Goal: Find specific fact: Find specific fact

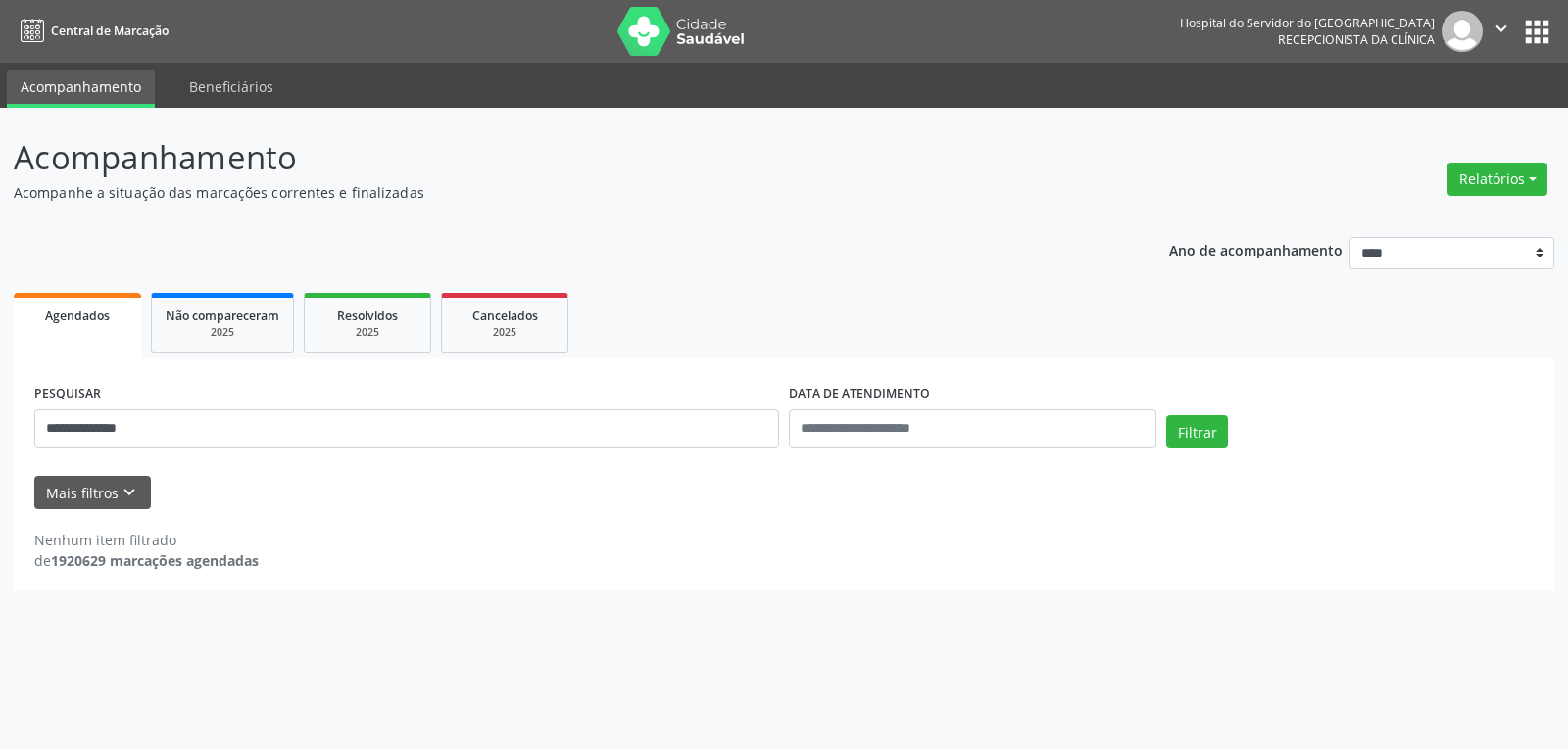
click at [1165, 415] on button "Filtrar" at bounding box center [1196, 432] width 62 height 33
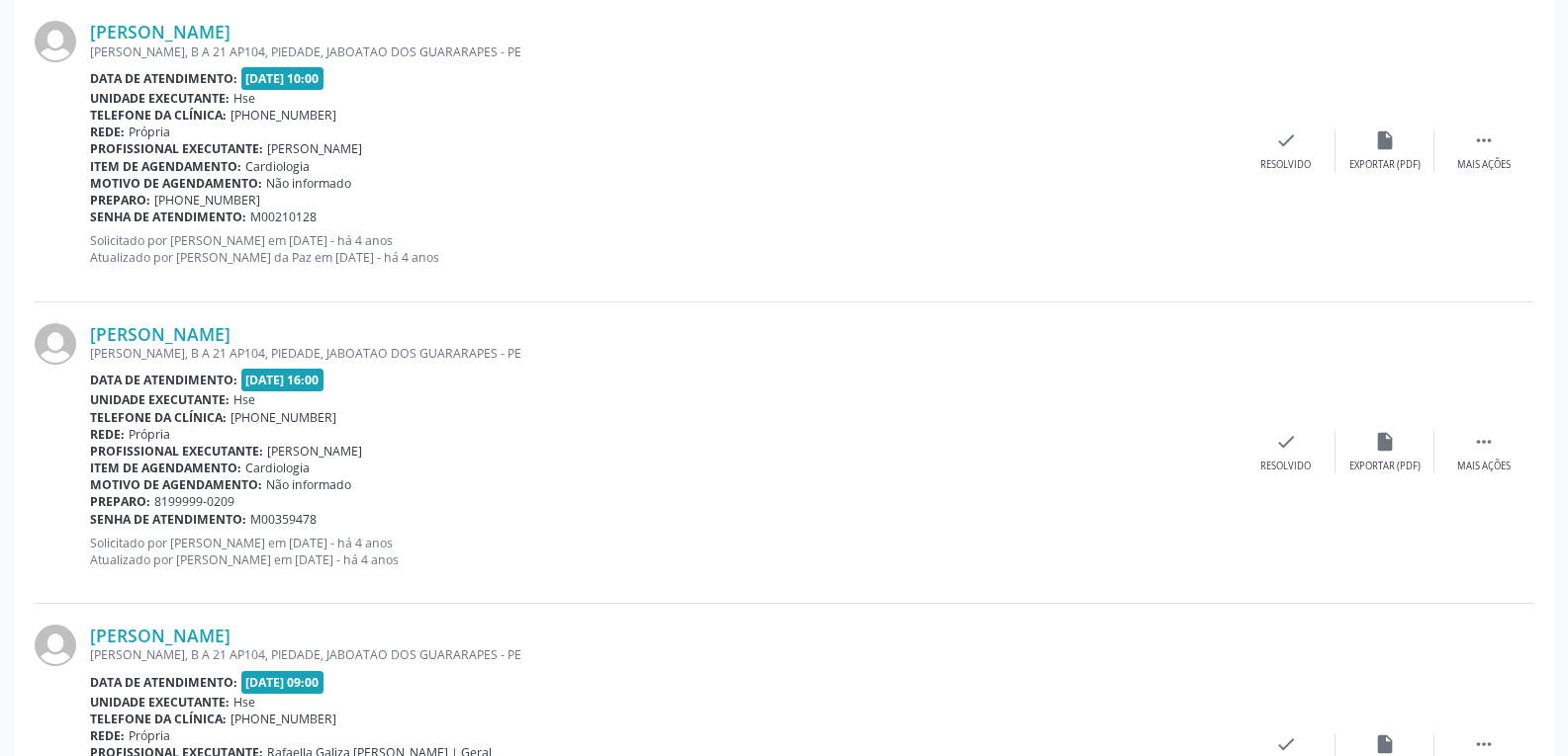
scroll to position [776, 0]
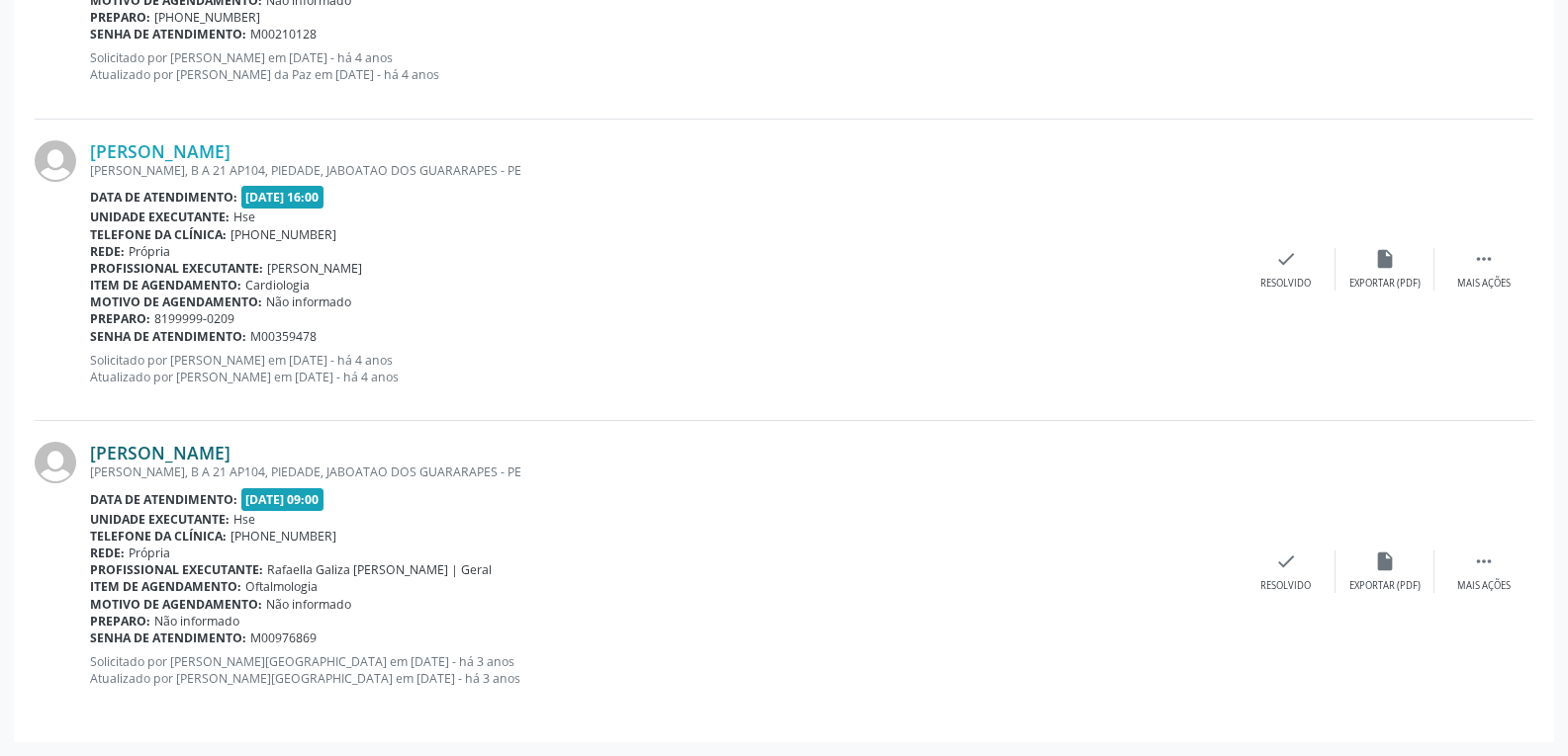
click at [208, 451] on link "[PERSON_NAME]" at bounding box center [161, 453] width 141 height 22
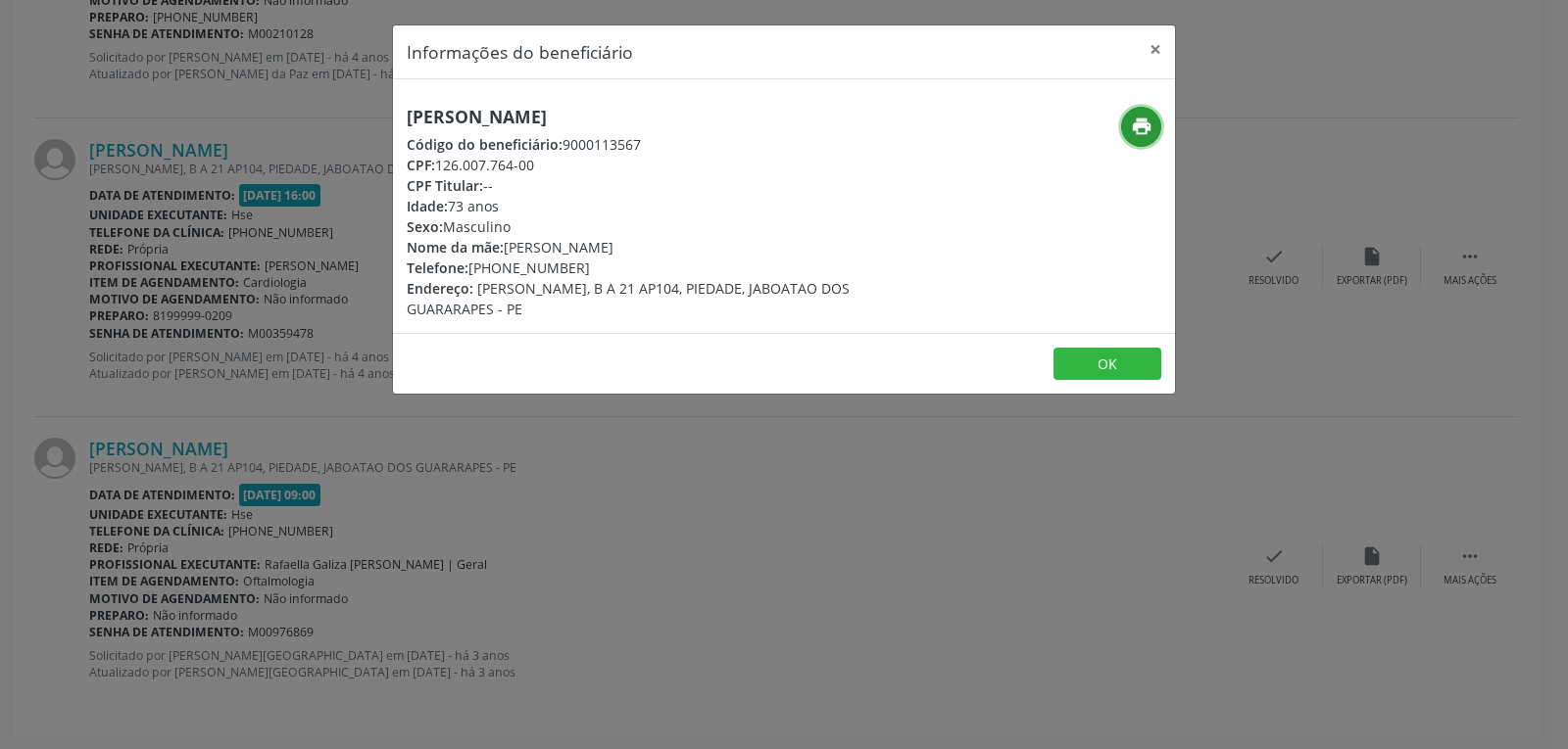
click at [1137, 130] on icon "print" at bounding box center [1142, 127] width 22 height 22
drag, startPoint x: 463, startPoint y: 160, endPoint x: 604, endPoint y: 164, distance: 141.1
click at [604, 164] on div "CPF: 126.007.764-00" at bounding box center [653, 165] width 494 height 21
copy div "126.007.764-00"
drag, startPoint x: 498, startPoint y: 269, endPoint x: 593, endPoint y: 266, distance: 95.0
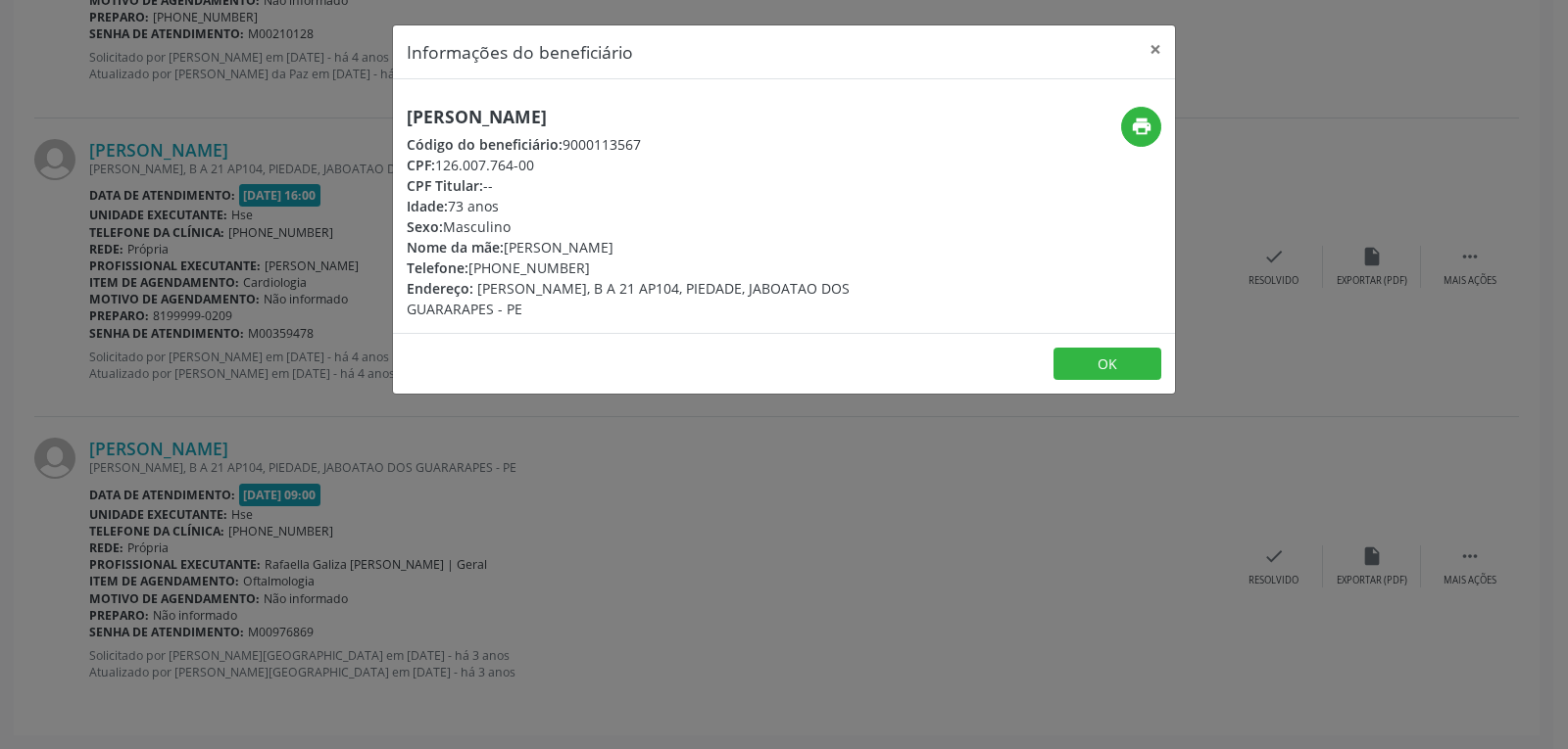
click at [593, 266] on div "Telefone: [PHONE_NUMBER]" at bounding box center [653, 267] width 494 height 21
copy div "99999-0209"
click at [1151, 54] on button "×" at bounding box center [1156, 49] width 39 height 48
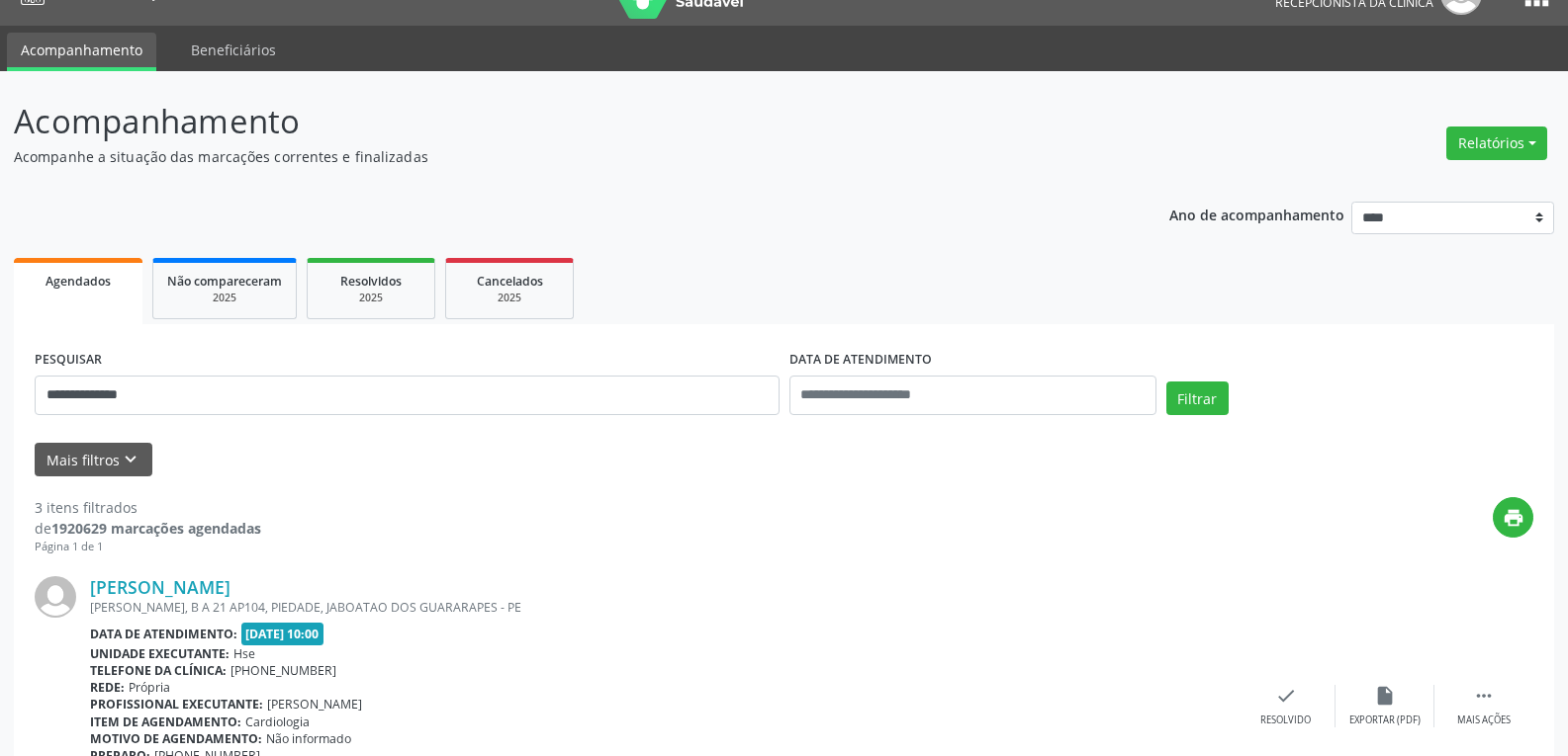
scroll to position [0, 0]
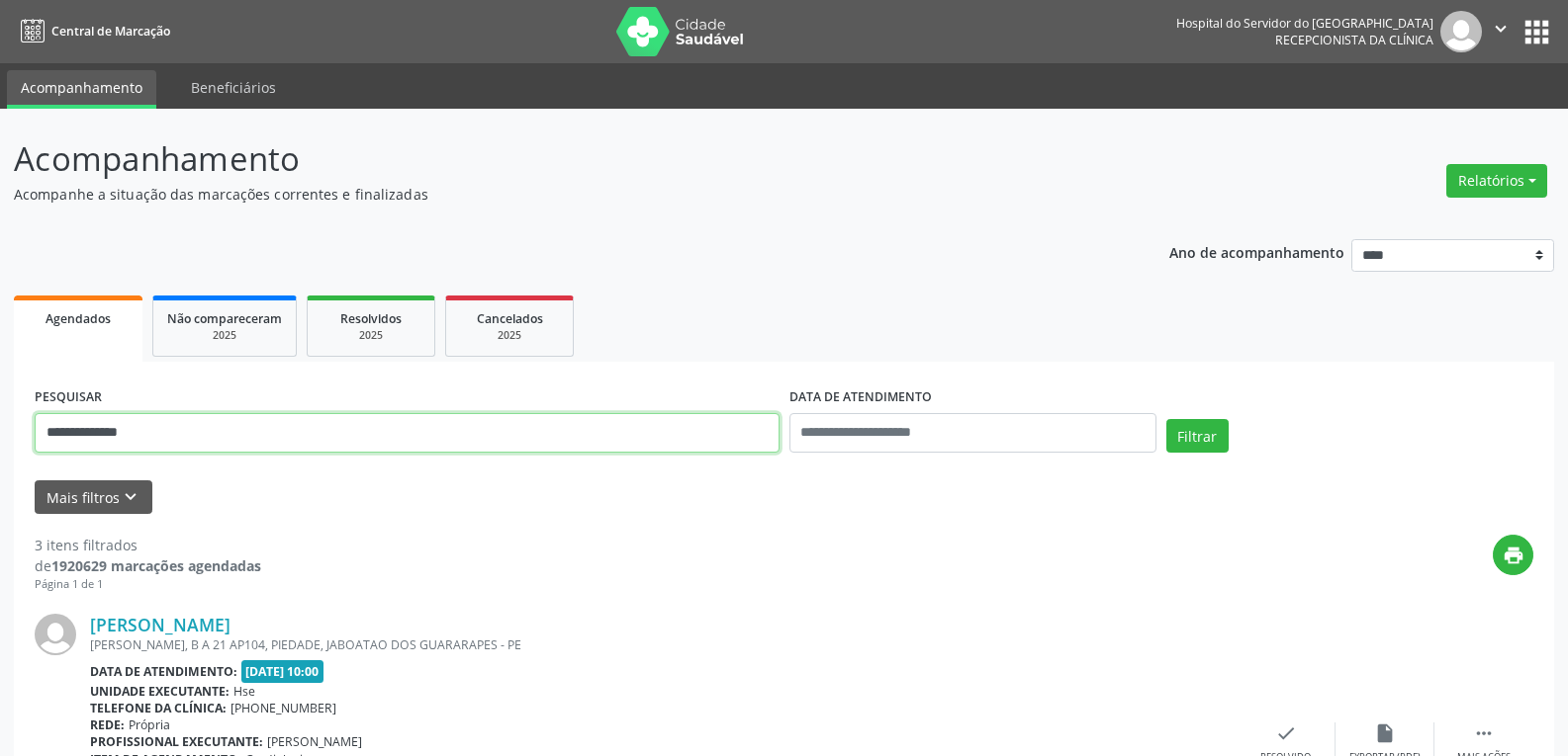
drag, startPoint x: 162, startPoint y: 428, endPoint x: 0, endPoint y: 423, distance: 162.1
click at [1166, 419] on button "Filtrar" at bounding box center [1196, 436] width 62 height 34
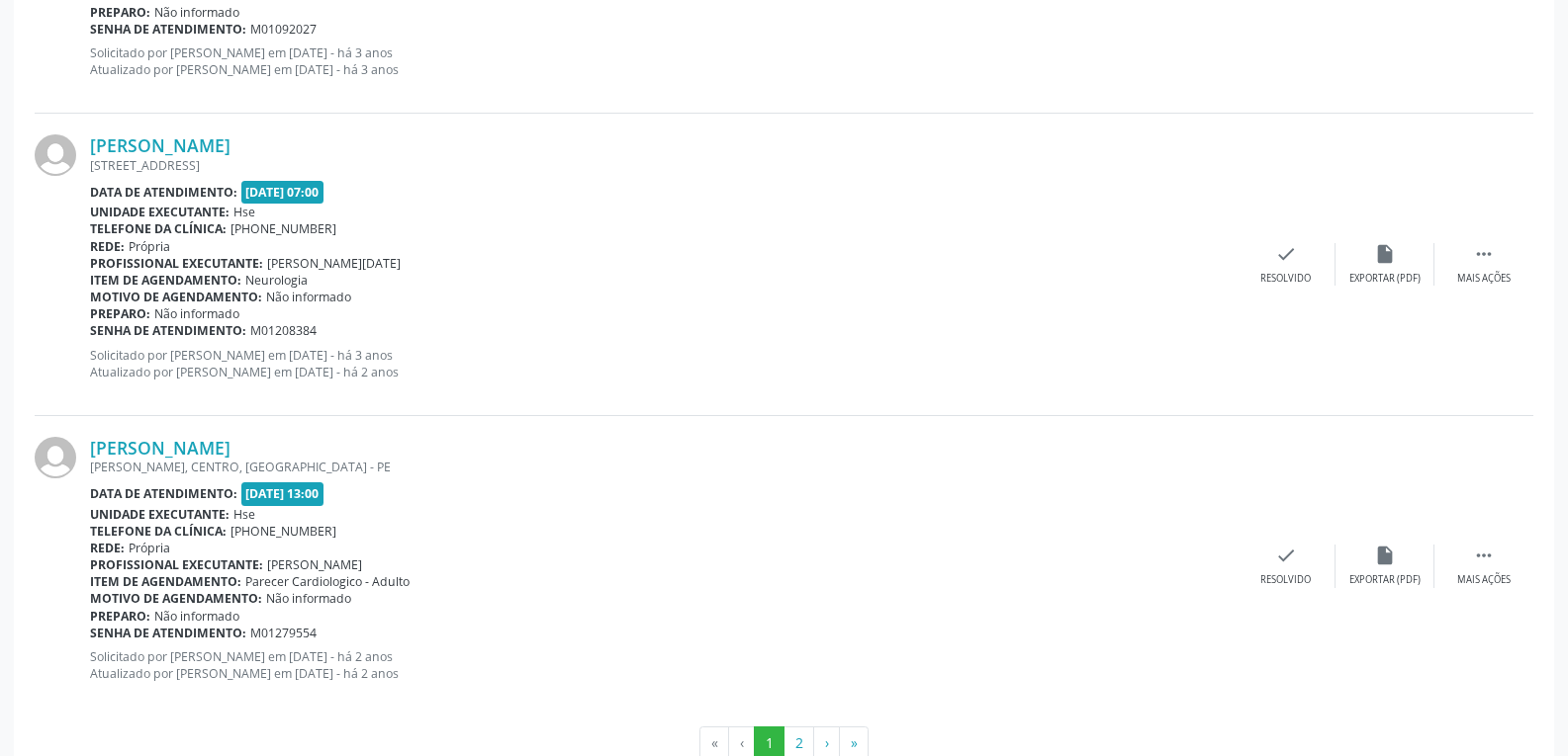
scroll to position [4457, 0]
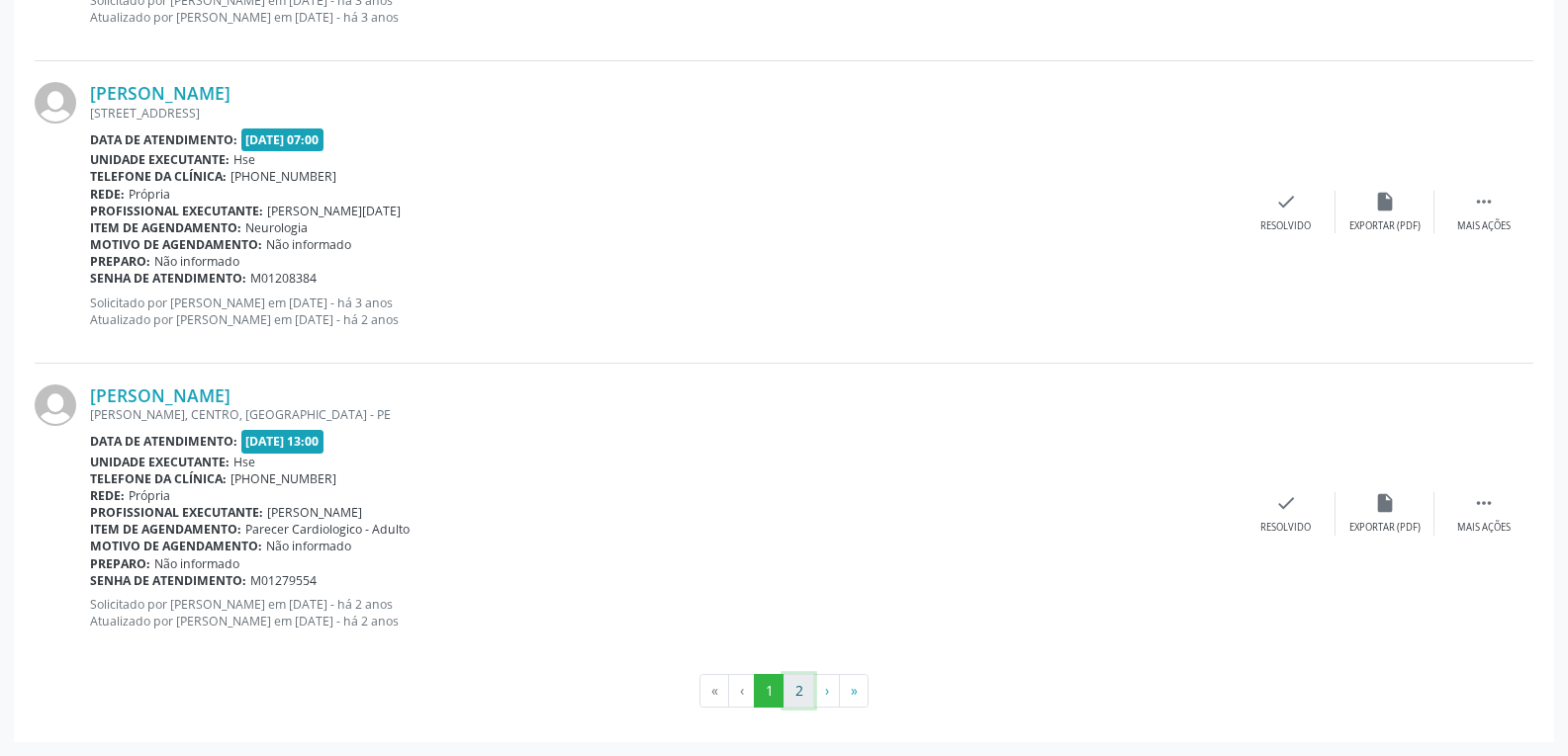
click at [799, 692] on button "2" at bounding box center [798, 692] width 31 height 34
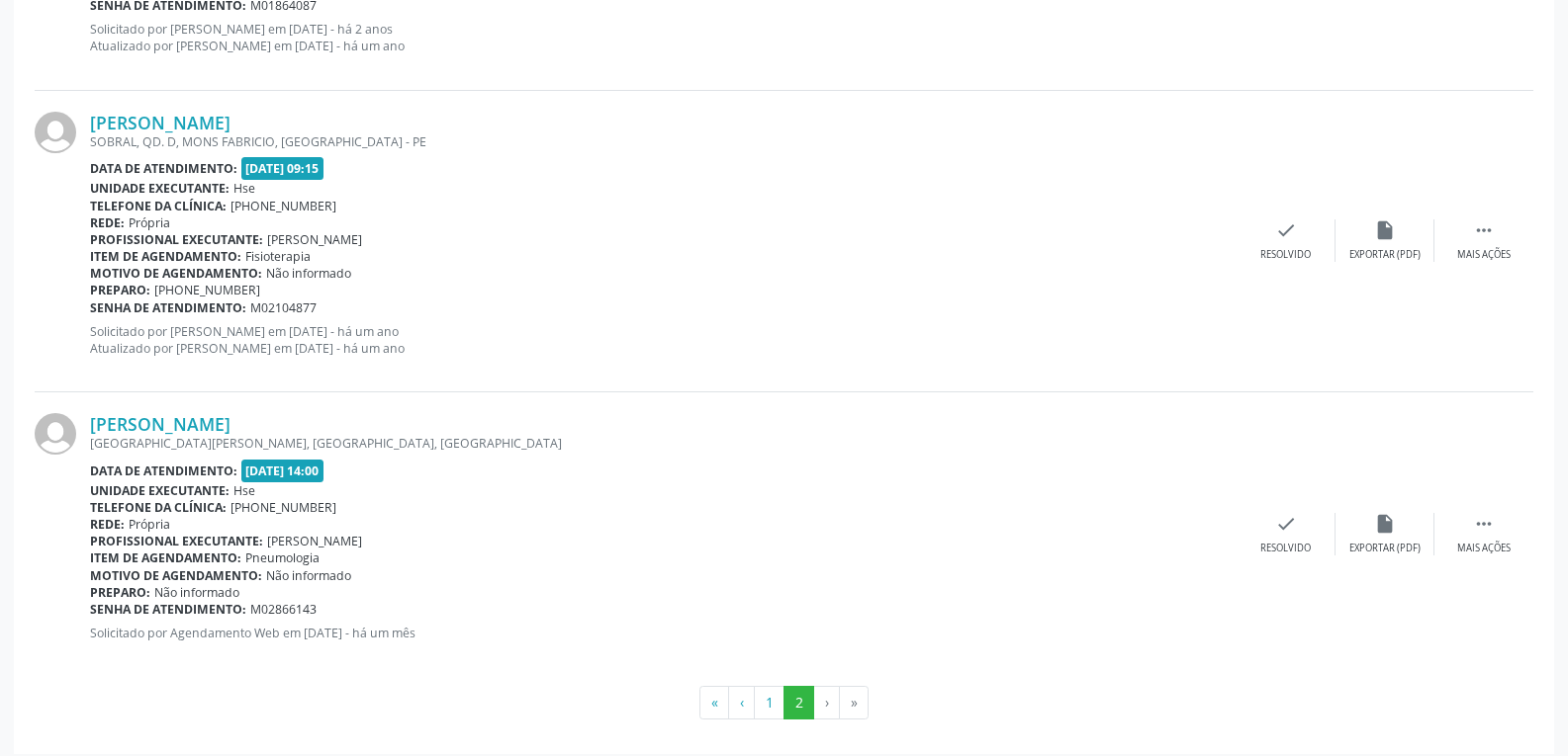
scroll to position [2326, 0]
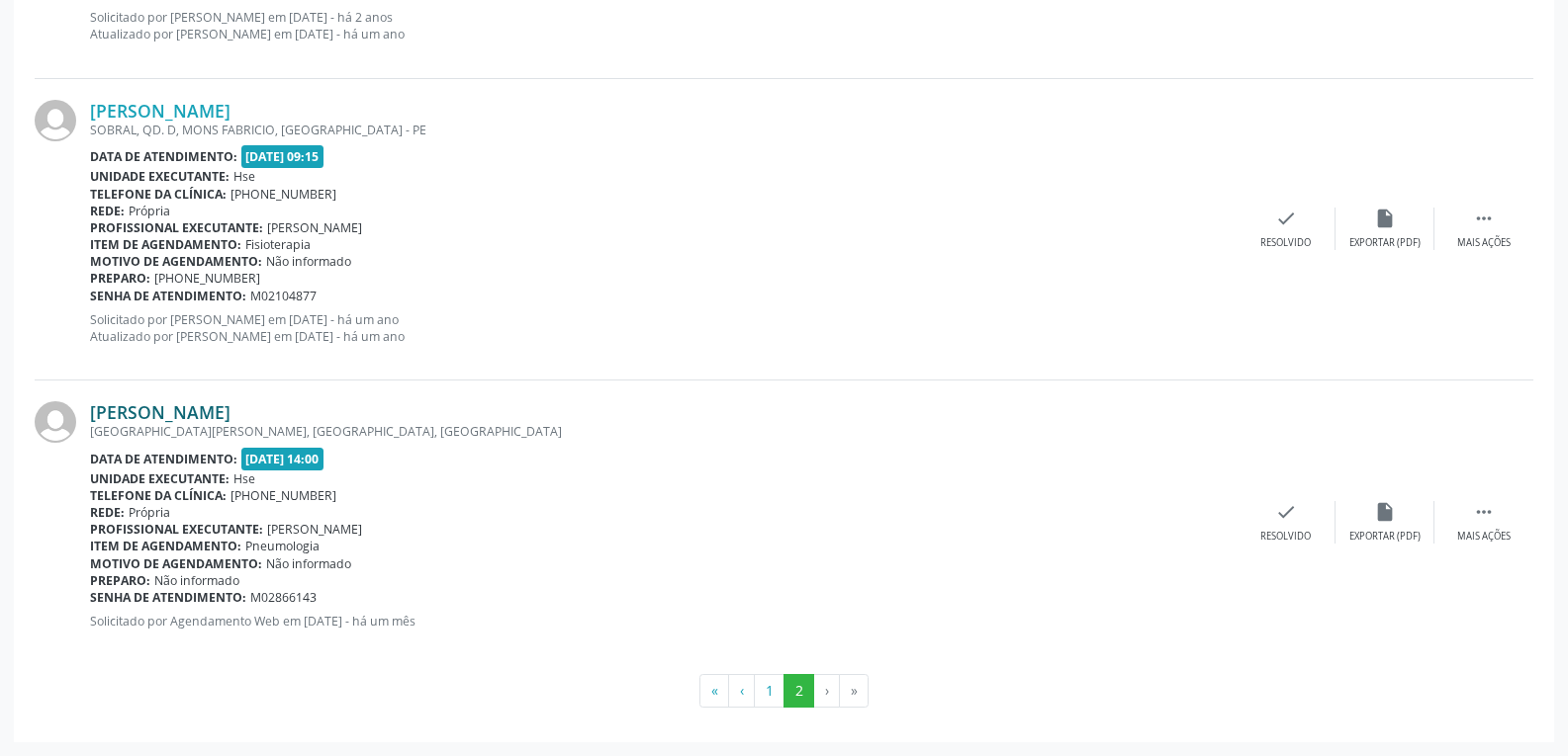
click at [174, 410] on link "[PERSON_NAME]" at bounding box center [161, 412] width 141 height 22
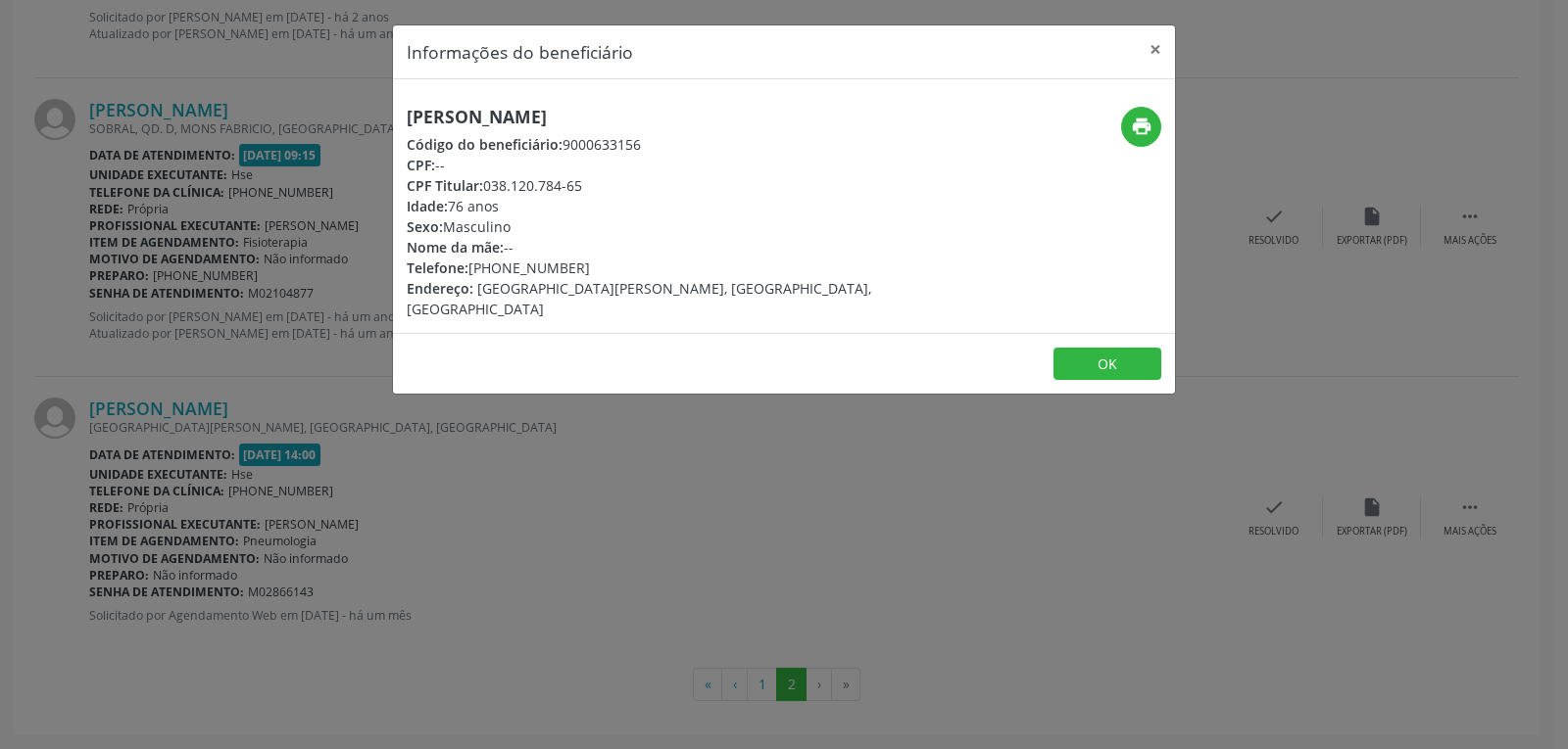
click at [1164, 117] on div "print" at bounding box center [1044, 213] width 260 height 213
click at [1148, 124] on icon "print" at bounding box center [1142, 127] width 22 height 22
drag, startPoint x: 483, startPoint y: 189, endPoint x: 659, endPoint y: 188, distance: 176.0
click at [659, 188] on div "CPF Titular: 038.120.784-65" at bounding box center [653, 186] width 494 height 21
copy div "038.120.784-65"
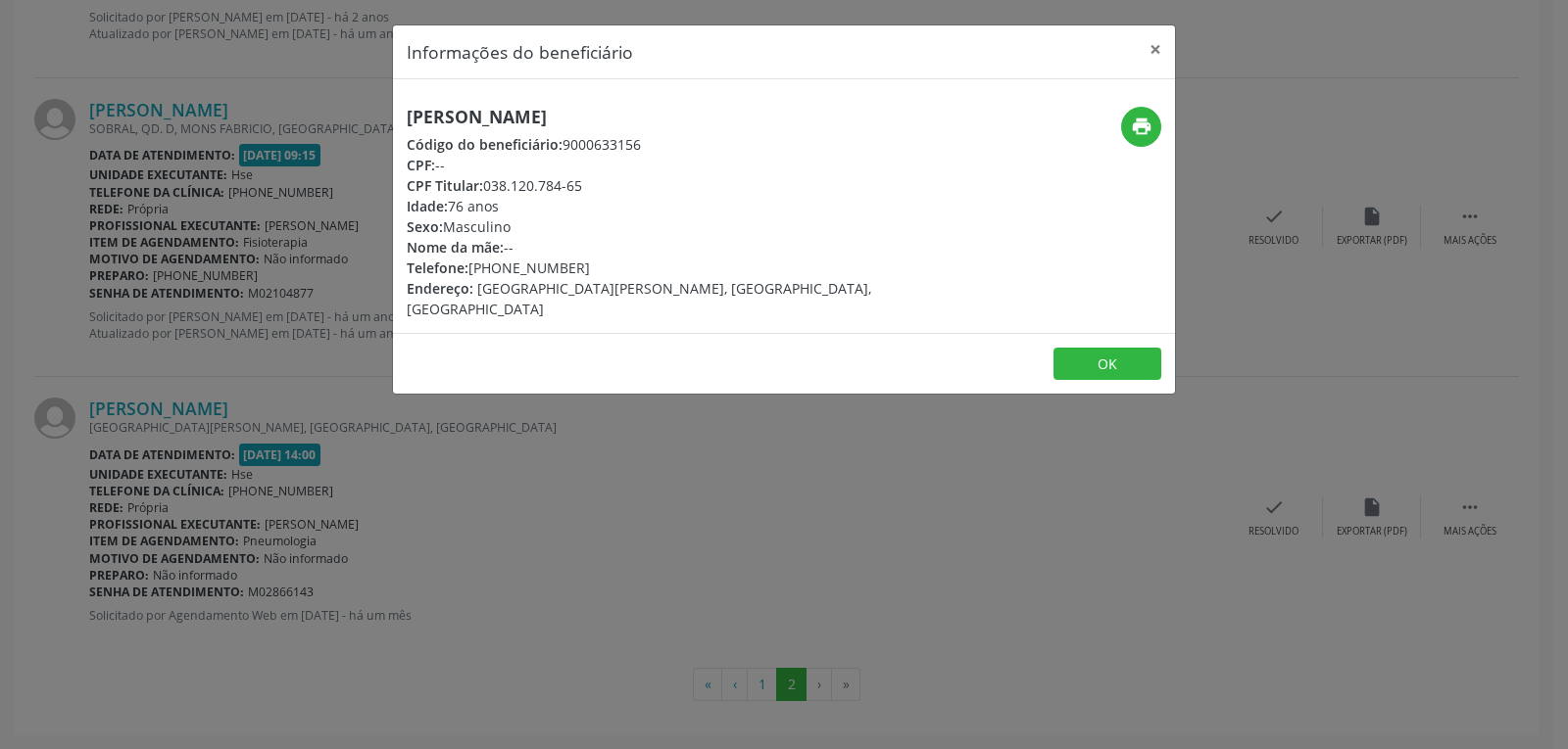
drag, startPoint x: 502, startPoint y: 265, endPoint x: 628, endPoint y: 265, distance: 126.0
click at [628, 265] on div "Telefone: [PHONE_NUMBER]" at bounding box center [653, 267] width 494 height 21
copy div "99231-1902"
click at [1154, 46] on button "×" at bounding box center [1156, 49] width 39 height 48
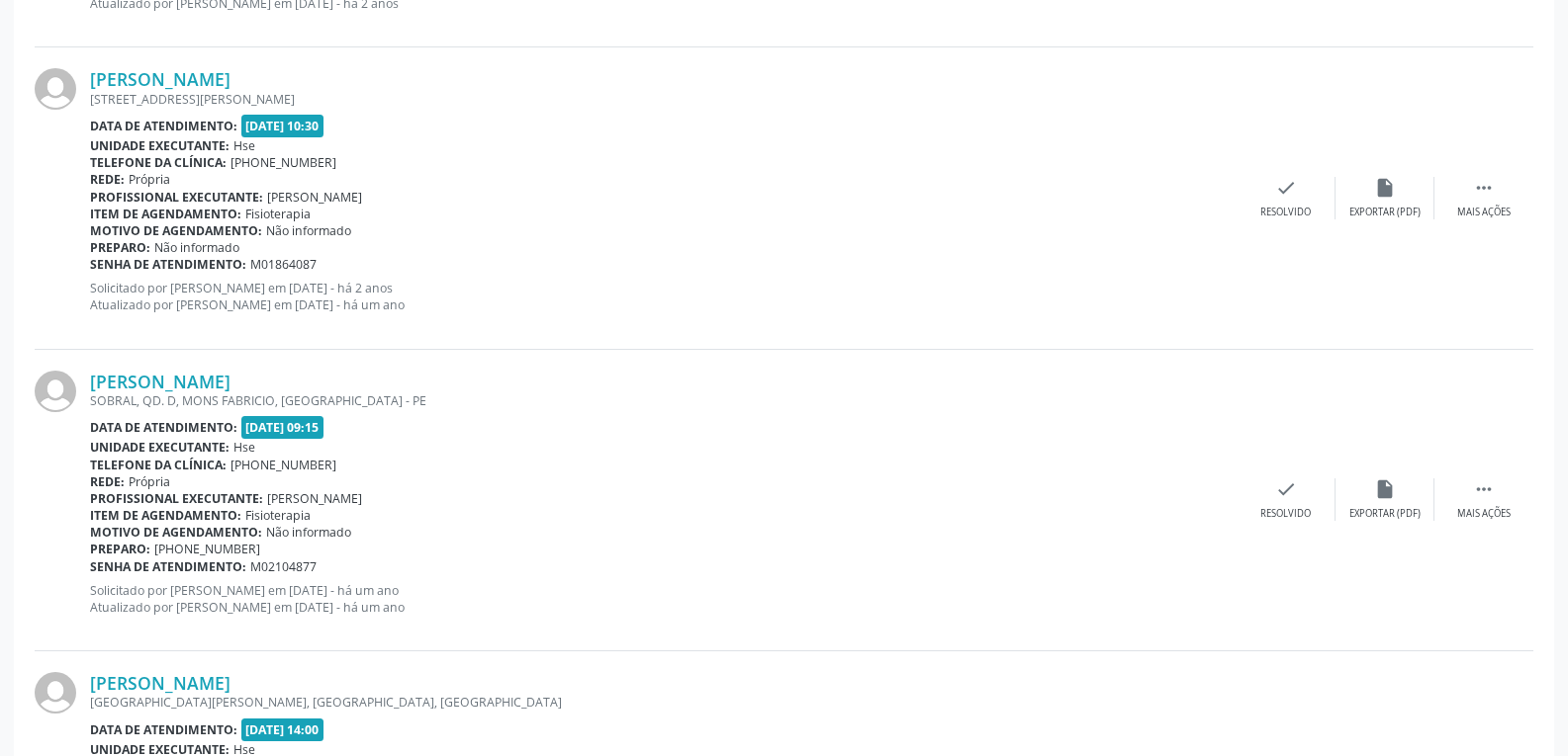
scroll to position [2030, 0]
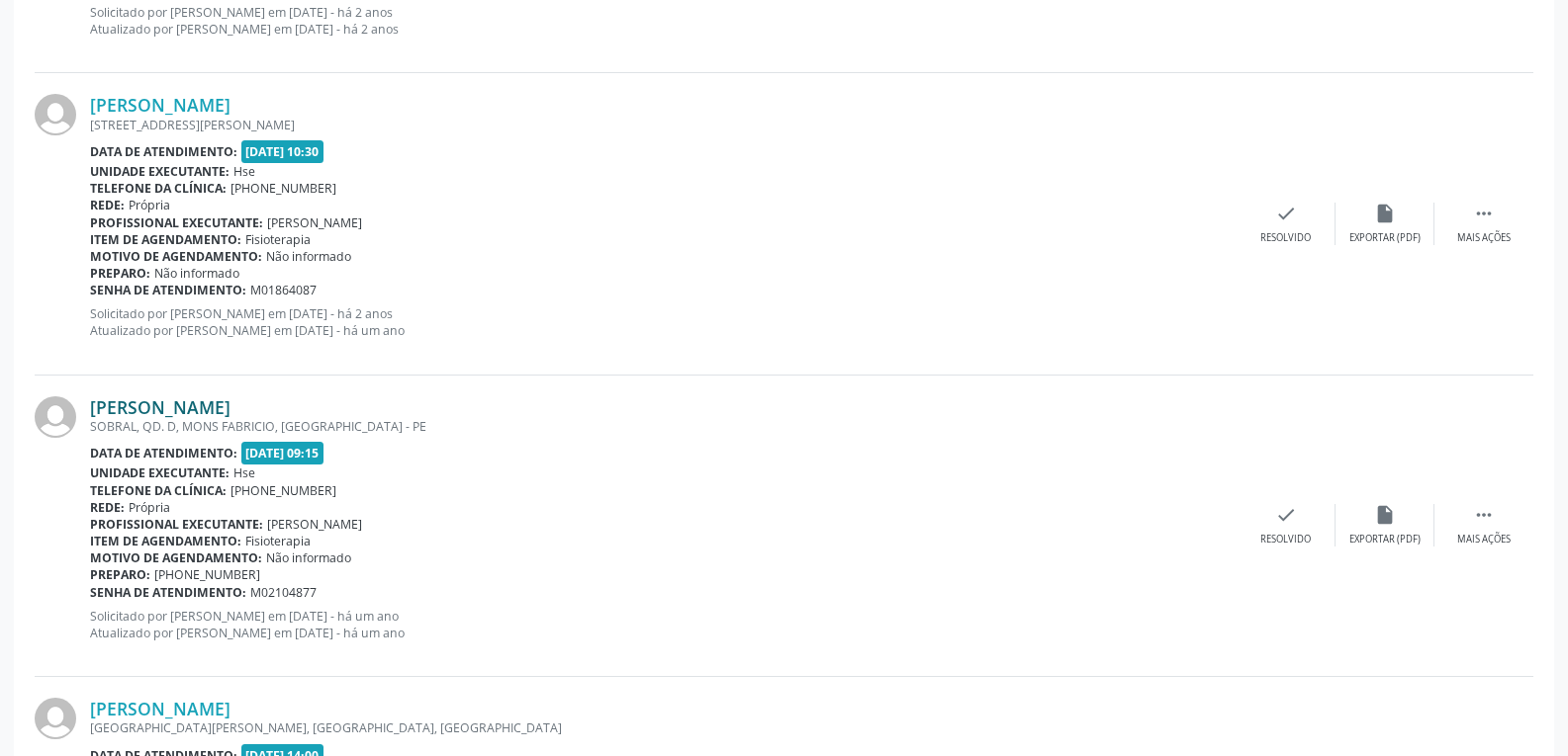
click at [119, 412] on link "[PERSON_NAME]" at bounding box center [161, 407] width 141 height 22
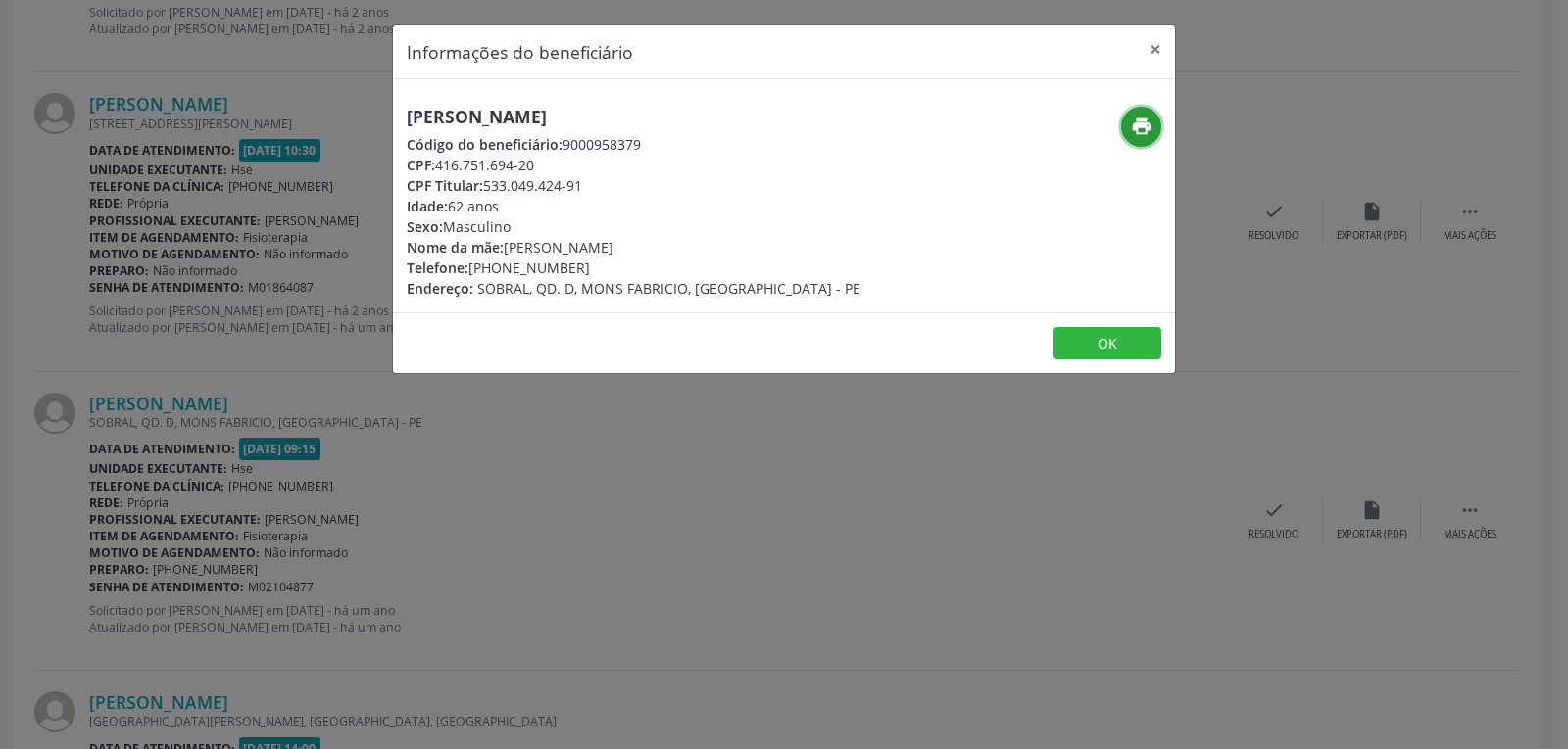
click at [1133, 129] on icon "print" at bounding box center [1142, 127] width 22 height 22
click at [1155, 43] on button "×" at bounding box center [1156, 49] width 39 height 48
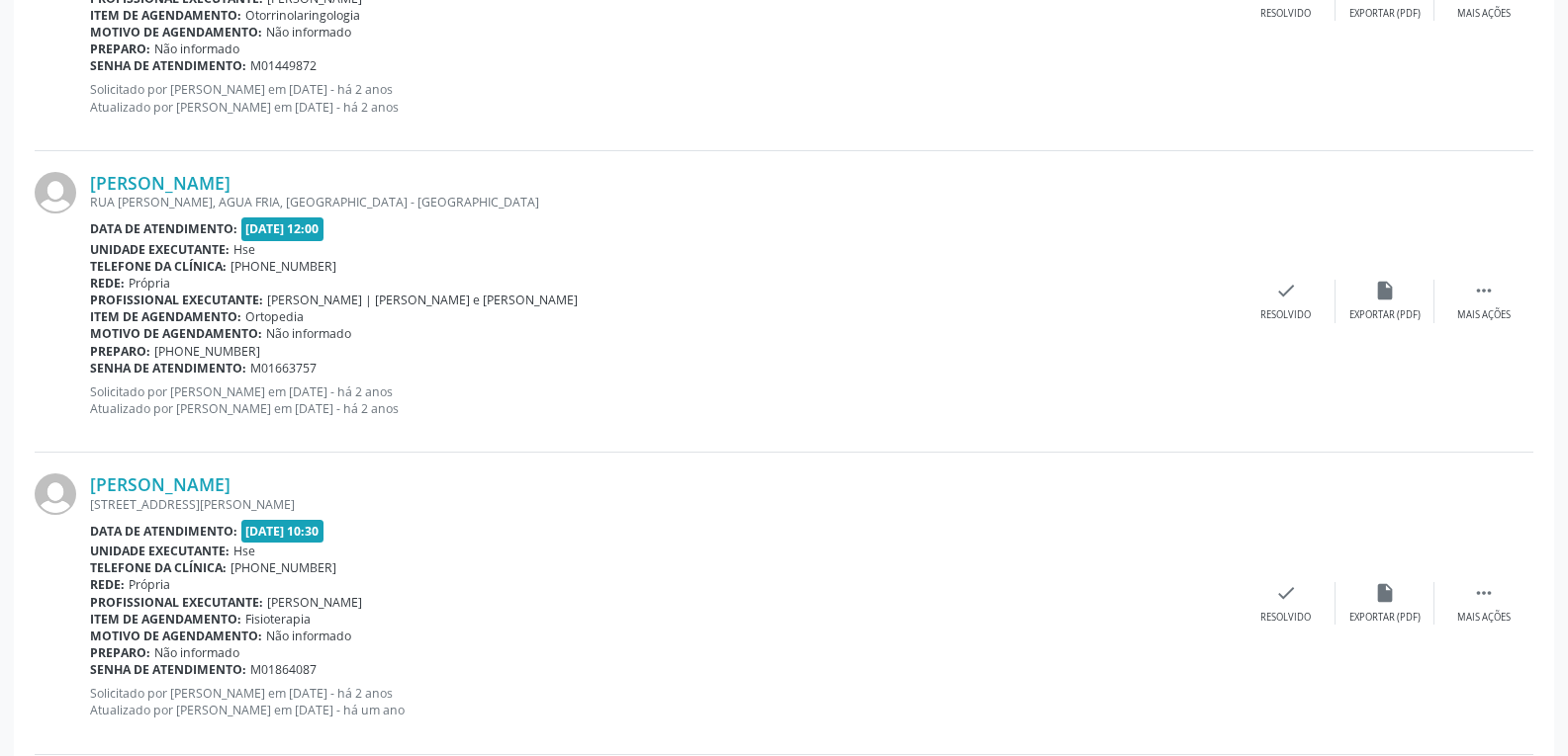
scroll to position [1634, 0]
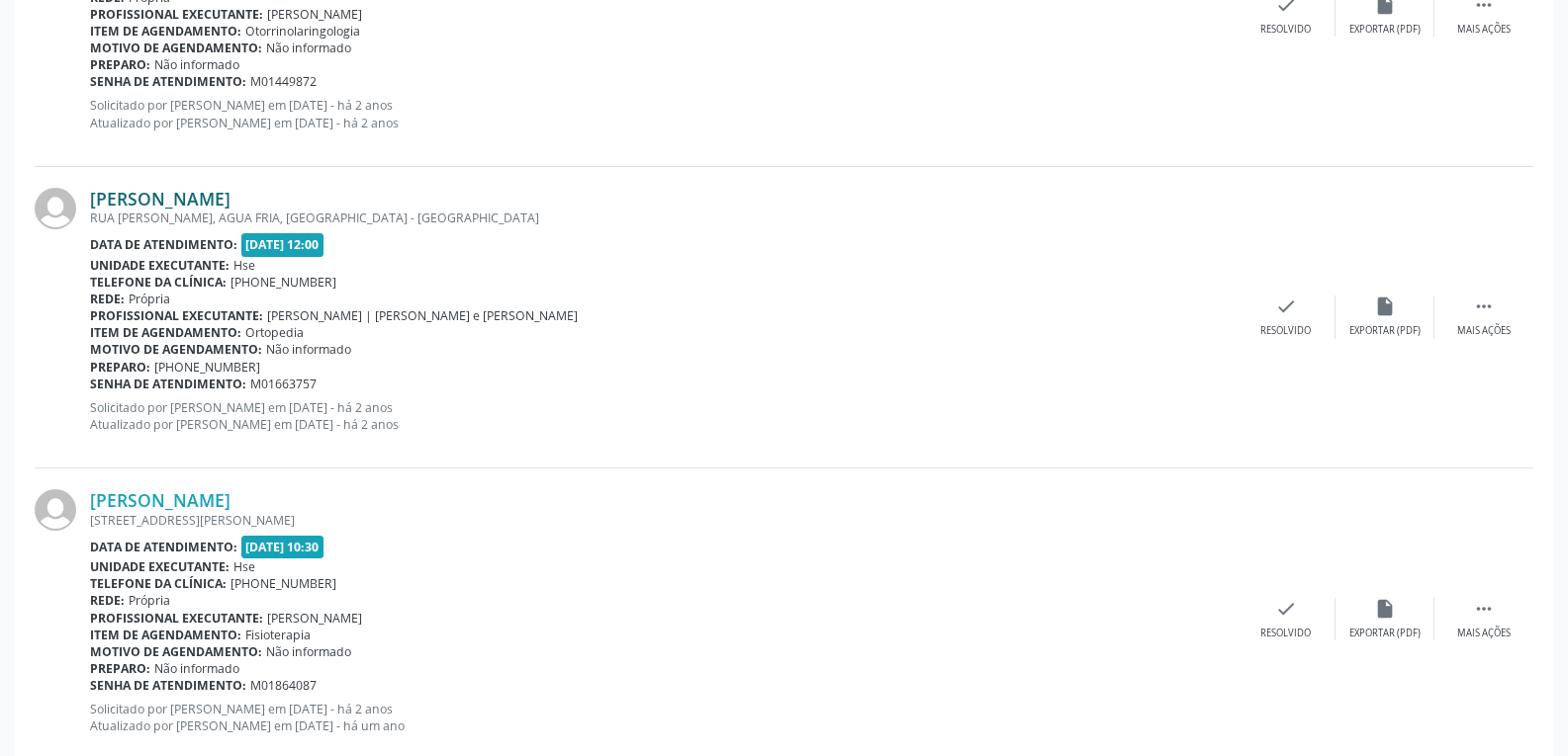
click at [184, 197] on link "[PERSON_NAME]" at bounding box center [161, 199] width 141 height 22
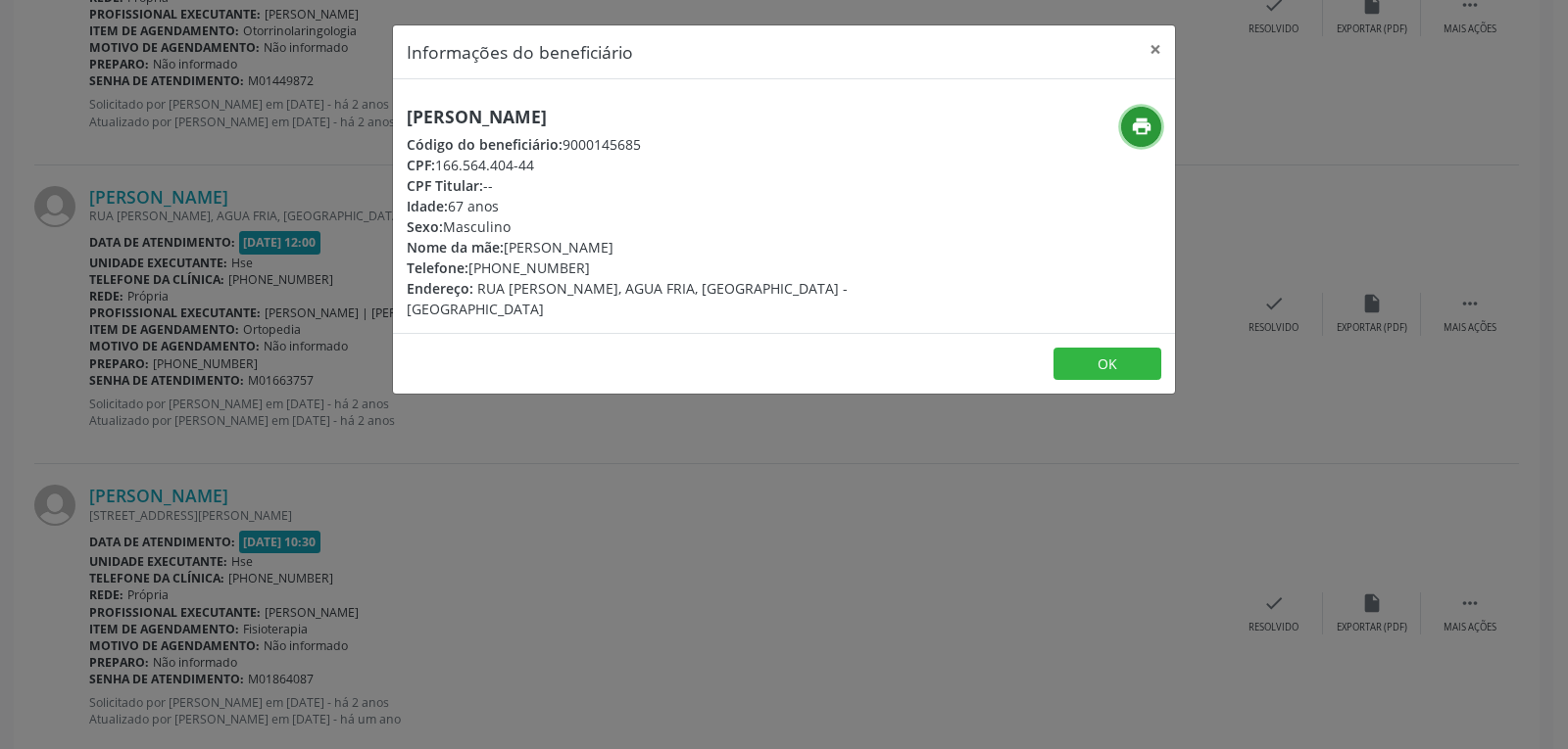
click at [1144, 134] on icon "print" at bounding box center [1142, 127] width 22 height 22
click at [1162, 50] on button "×" at bounding box center [1156, 49] width 39 height 48
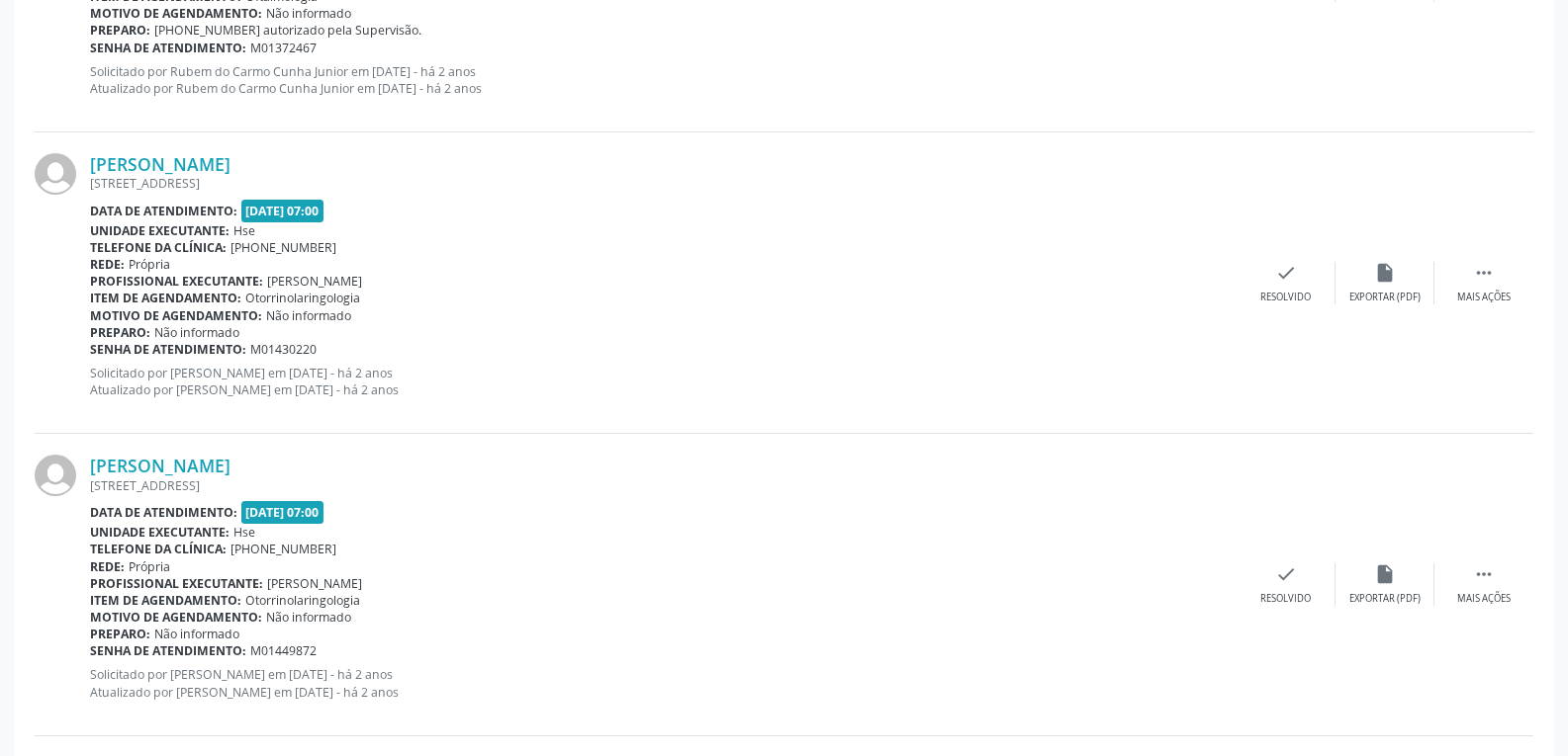
scroll to position [1041, 0]
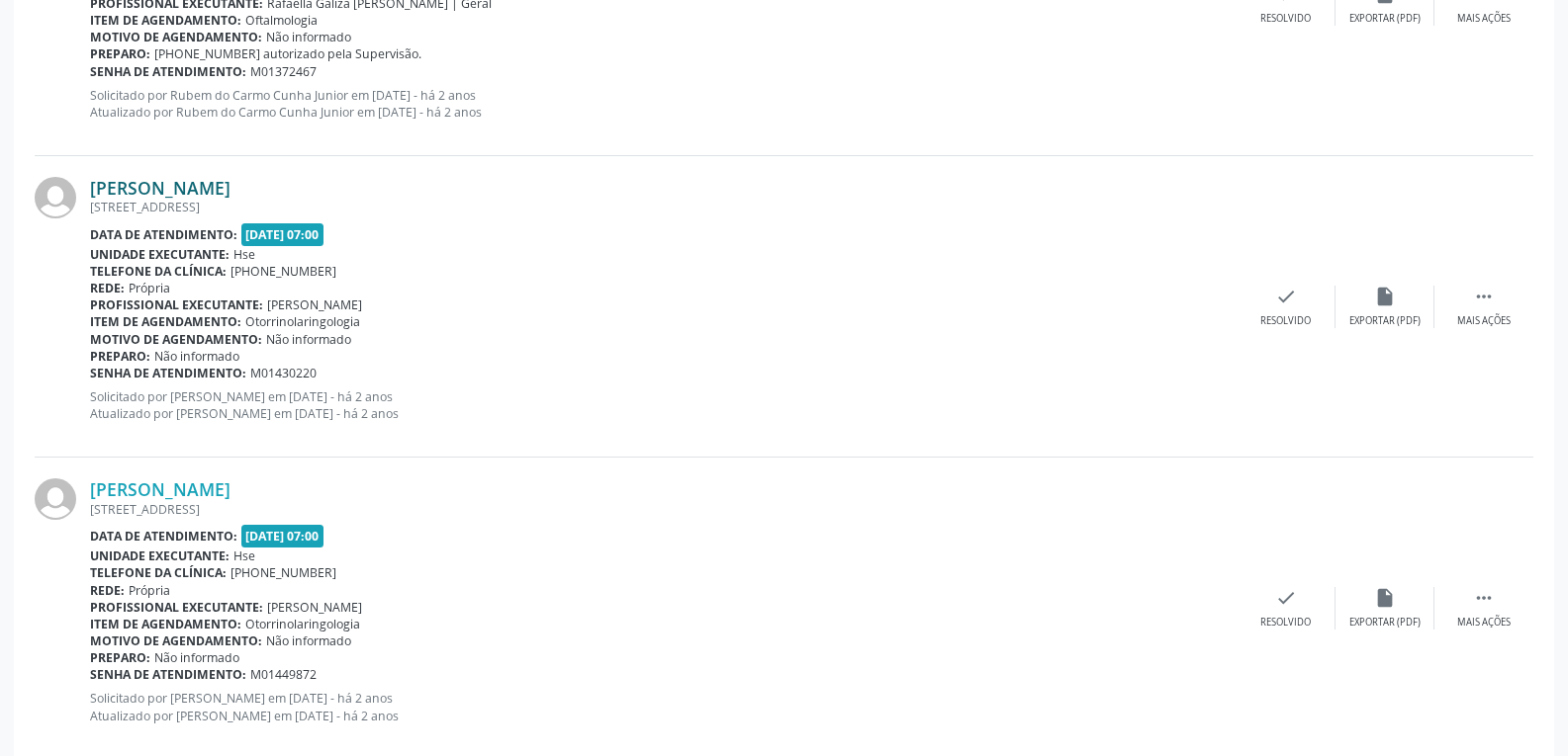
click at [178, 192] on link "[PERSON_NAME]" at bounding box center [161, 188] width 141 height 22
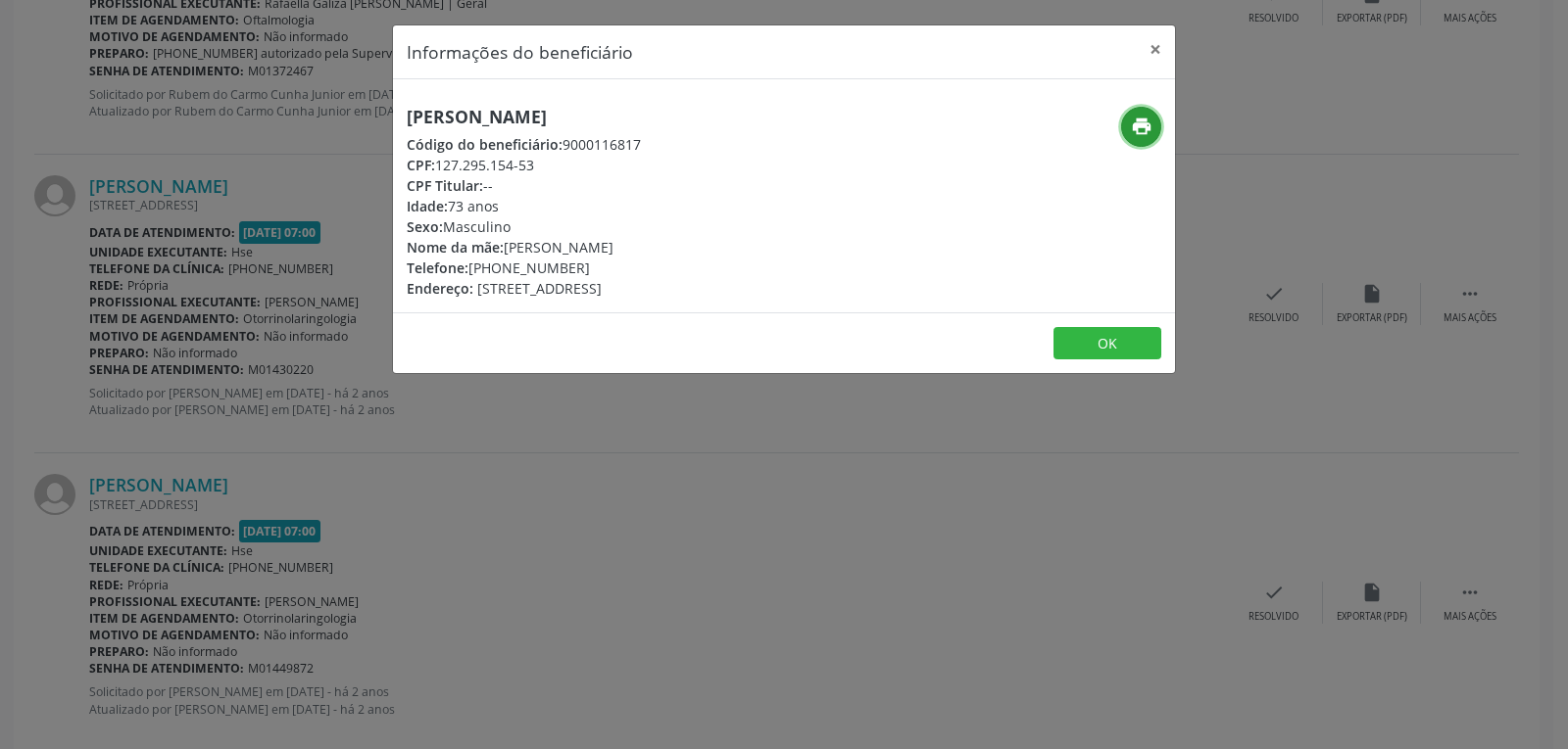
click at [1139, 132] on icon "print" at bounding box center [1142, 127] width 22 height 22
click at [1154, 49] on button "×" at bounding box center [1156, 49] width 39 height 48
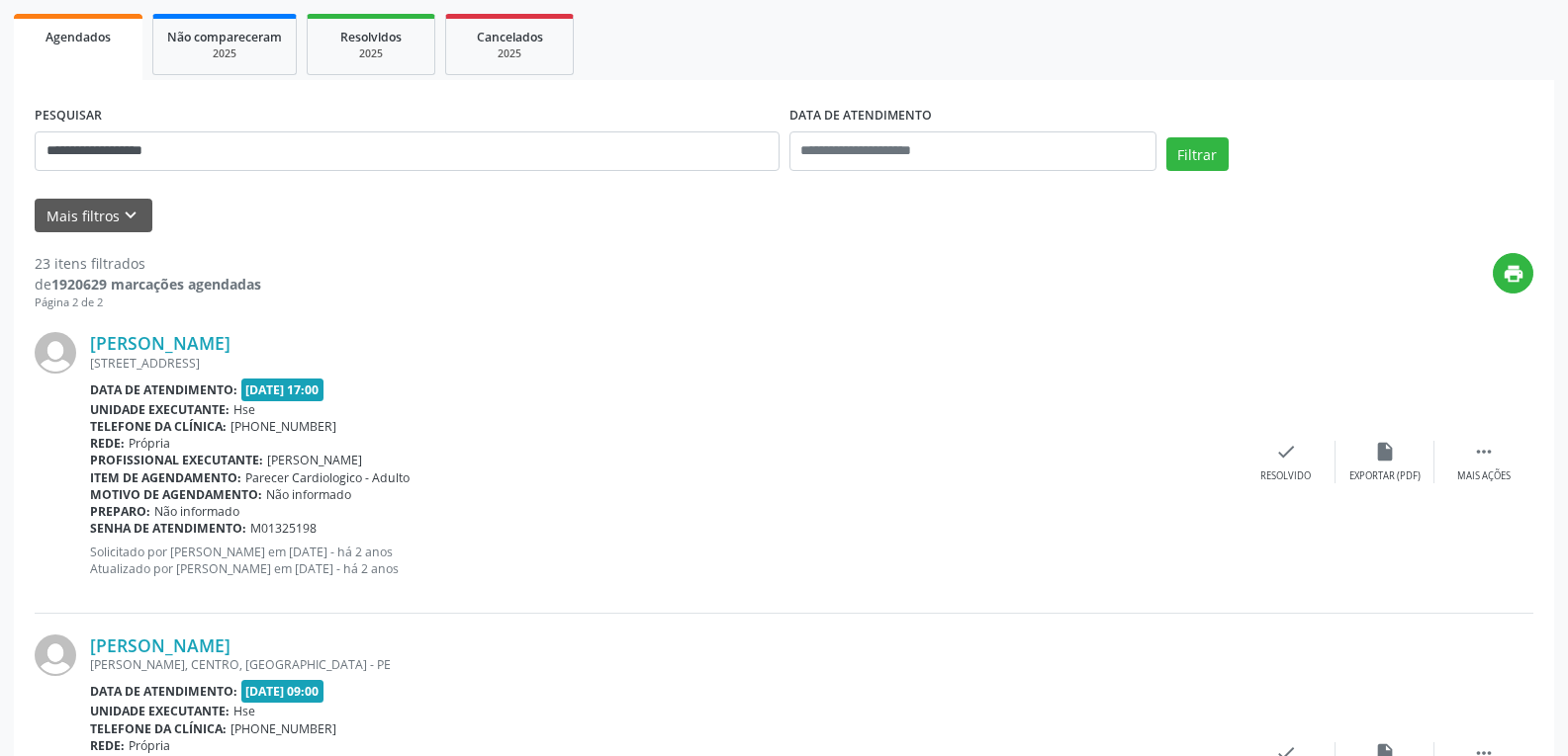
scroll to position [198, 0]
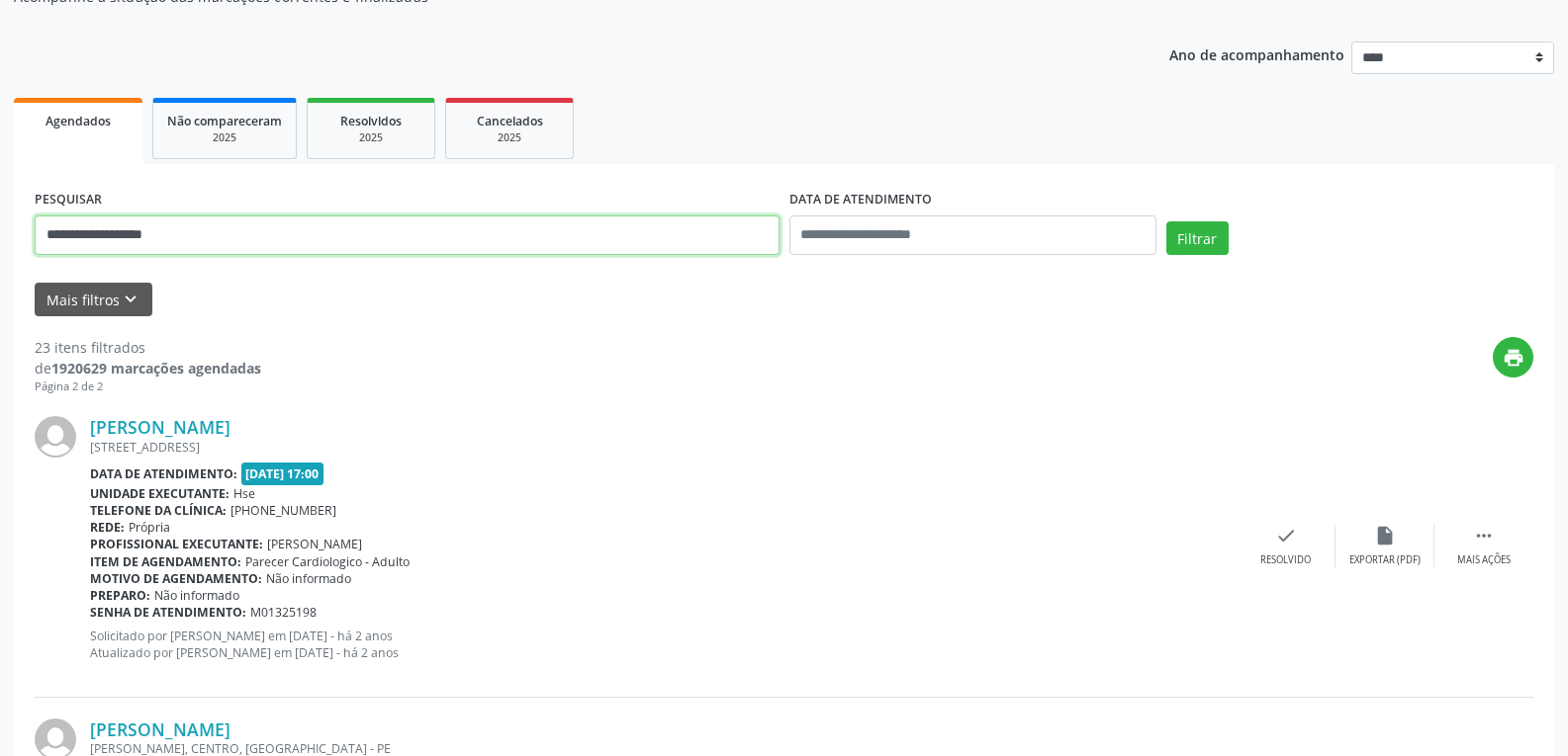
drag, startPoint x: 207, startPoint y: 230, endPoint x: 0, endPoint y: 222, distance: 207.2
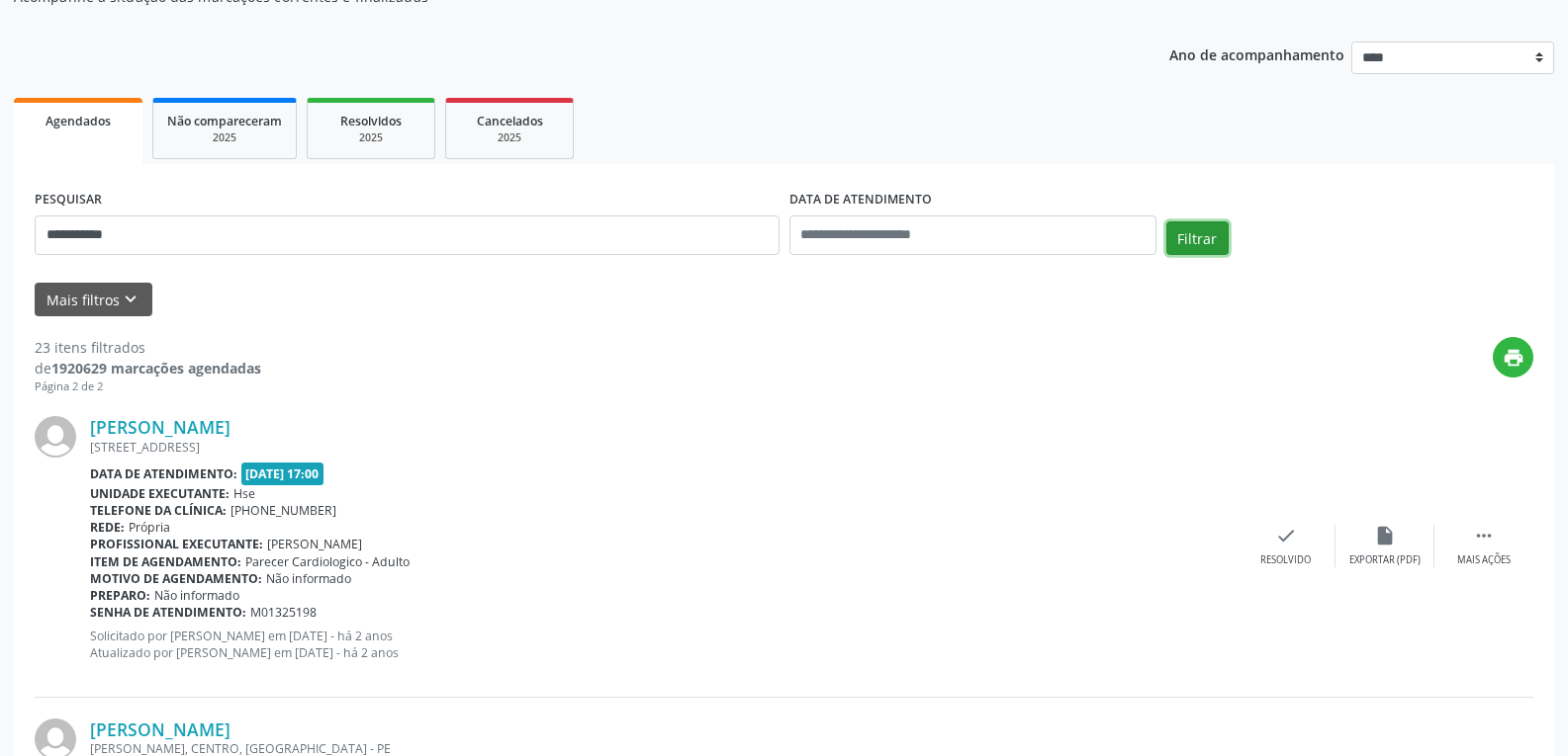
click at [1181, 234] on button "Filtrar" at bounding box center [1196, 239] width 62 height 34
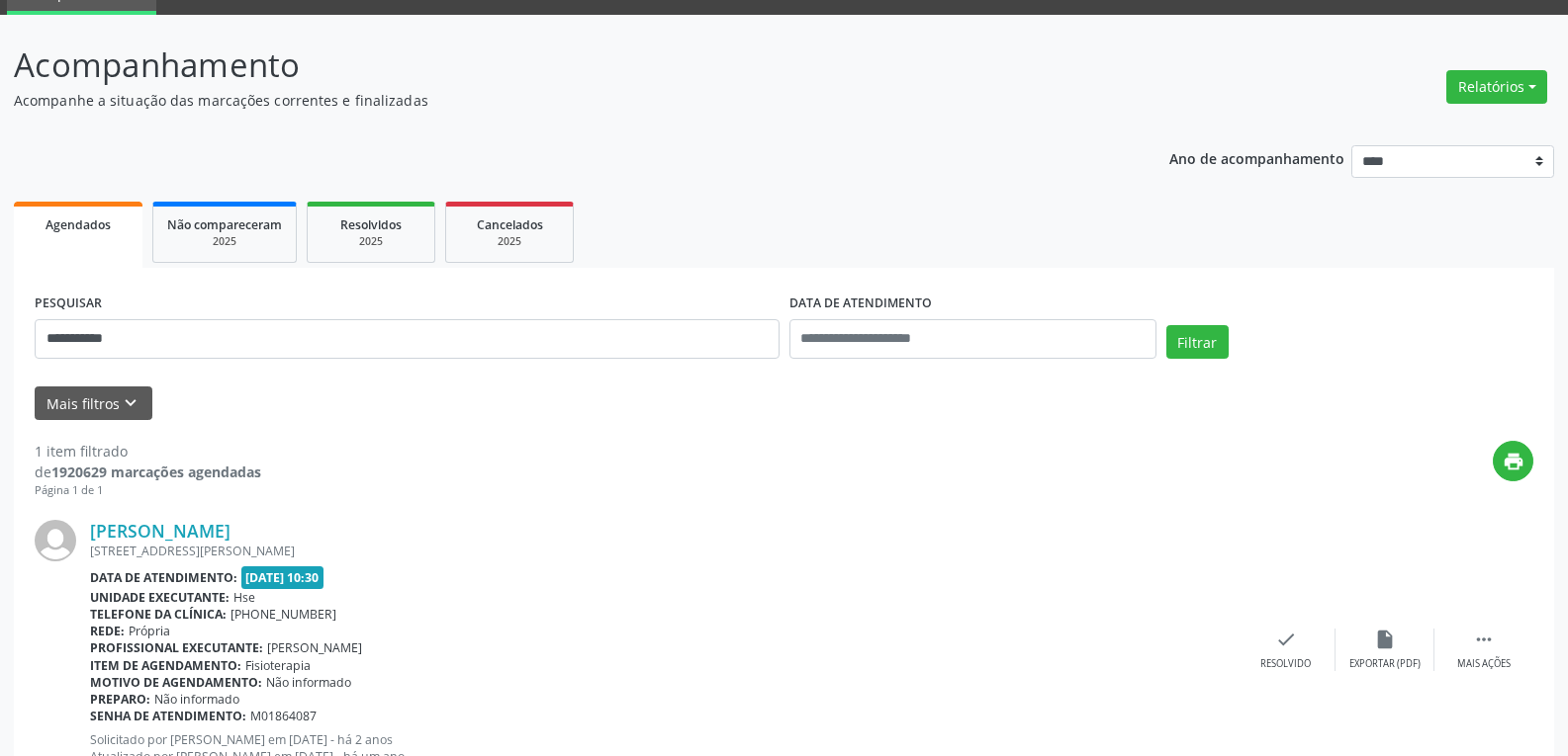
scroll to position [173, 0]
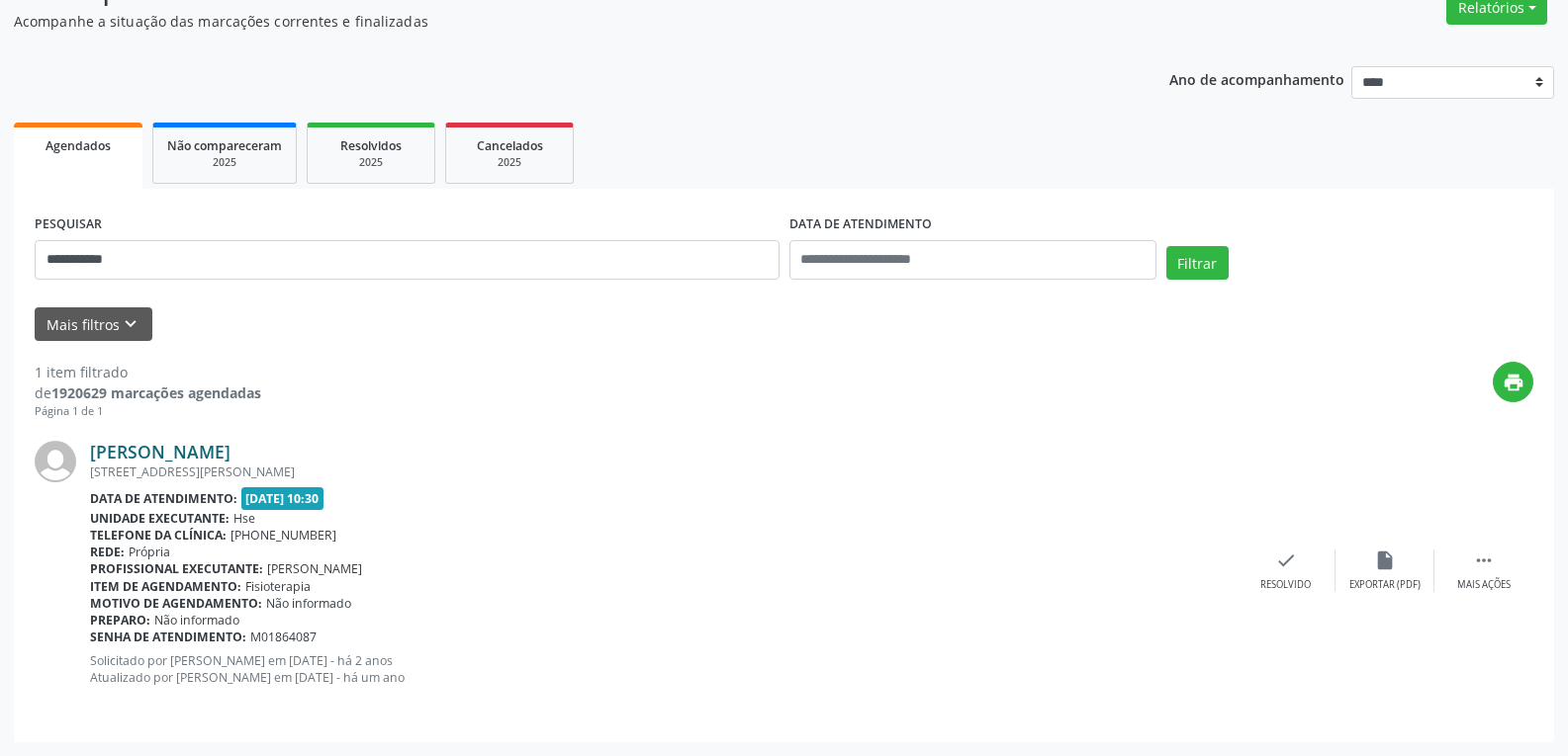
click at [186, 452] on link "[PERSON_NAME]" at bounding box center [161, 452] width 141 height 22
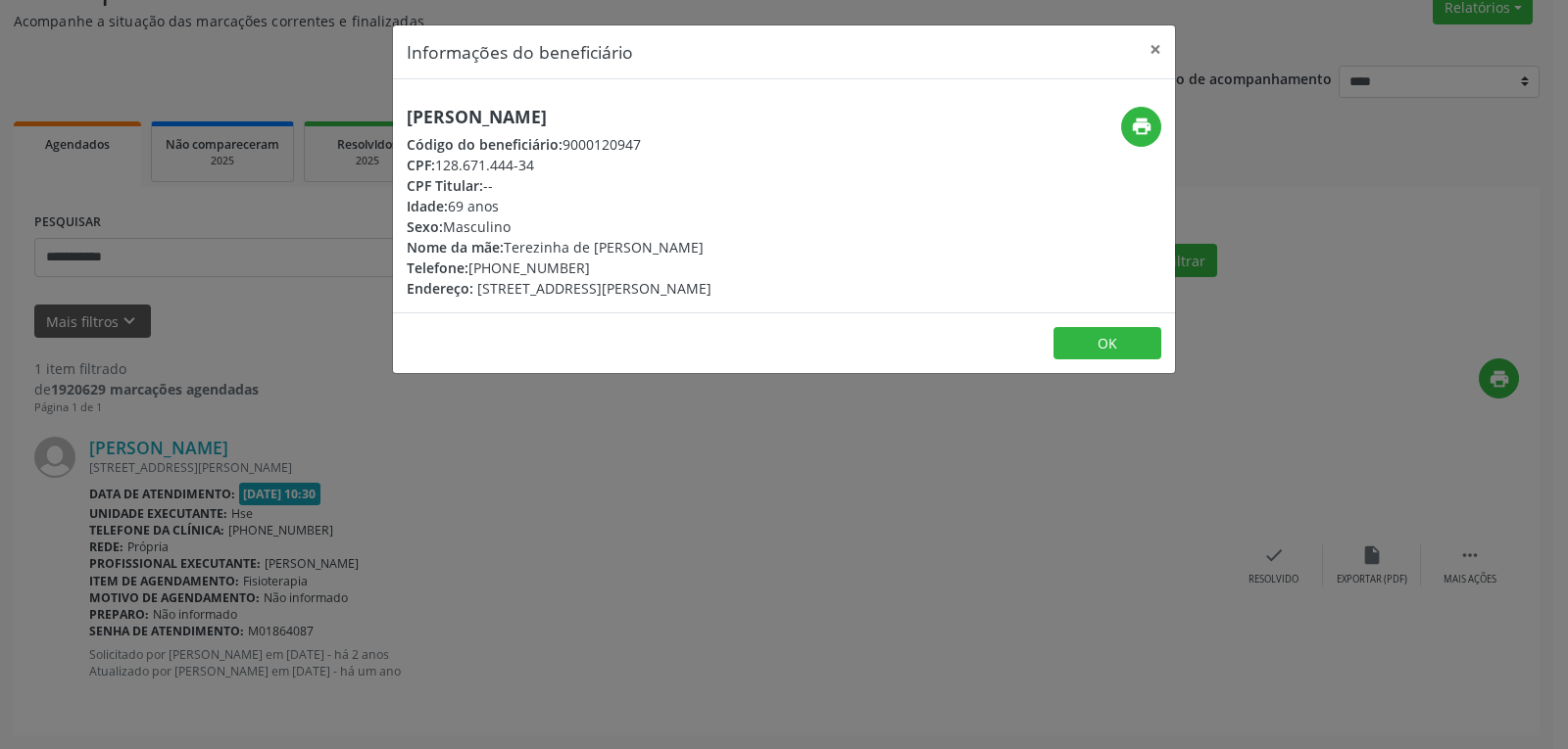
drag, startPoint x: 435, startPoint y: 153, endPoint x: 452, endPoint y: 163, distance: 19.7
click at [469, 155] on div "CPF: 128.671.444-34" at bounding box center [559, 165] width 304 height 21
click at [420, 178] on span "CPF Titular:" at bounding box center [445, 186] width 77 height 19
drag, startPoint x: 436, startPoint y: 164, endPoint x: 647, endPoint y: 164, distance: 211.0
click at [647, 164] on div "CPF: 128.671.444-34" at bounding box center [559, 165] width 304 height 21
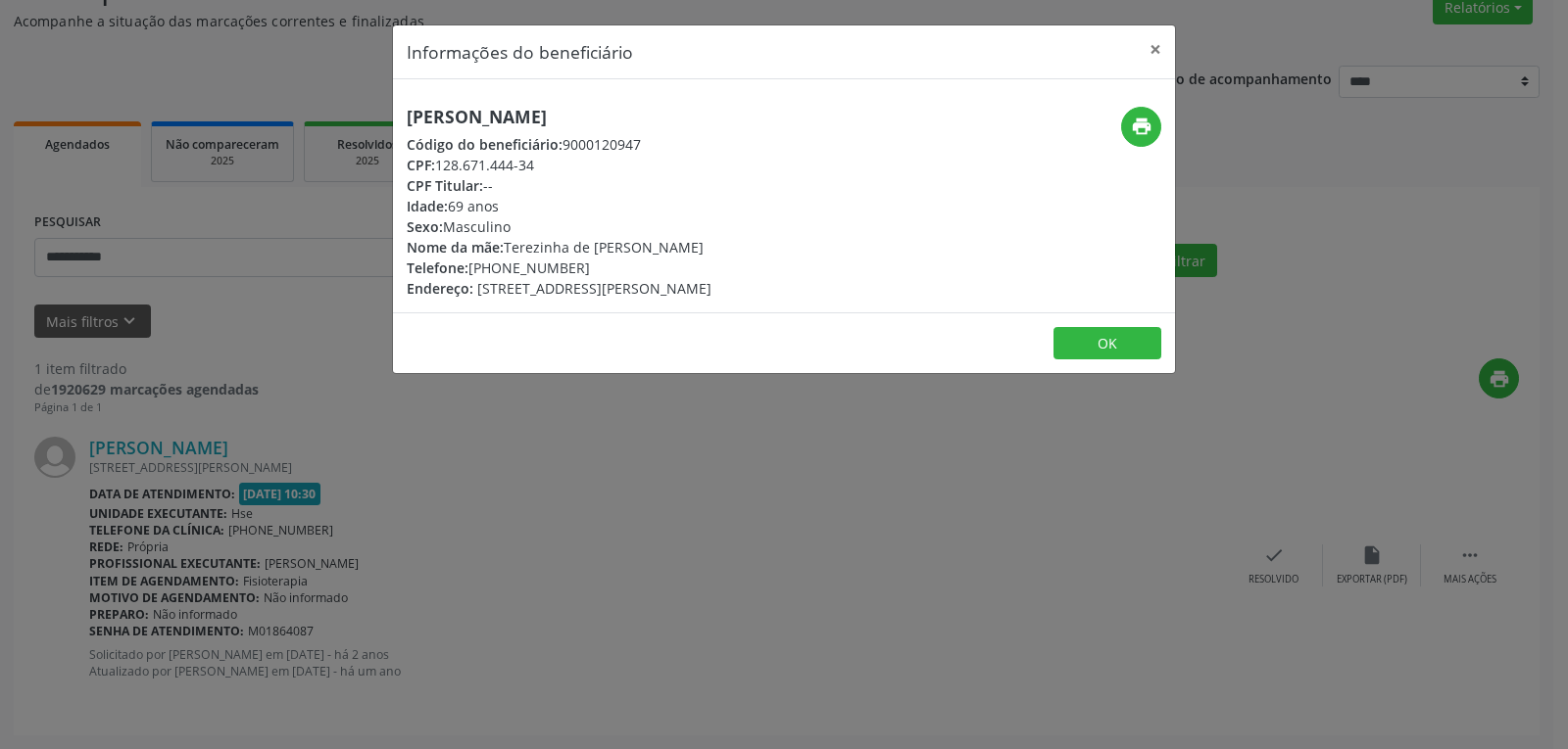
copy div "128.671.444-34"
click at [1131, 134] on icon "print" at bounding box center [1142, 127] width 22 height 22
click at [1158, 45] on button "×" at bounding box center [1156, 49] width 39 height 48
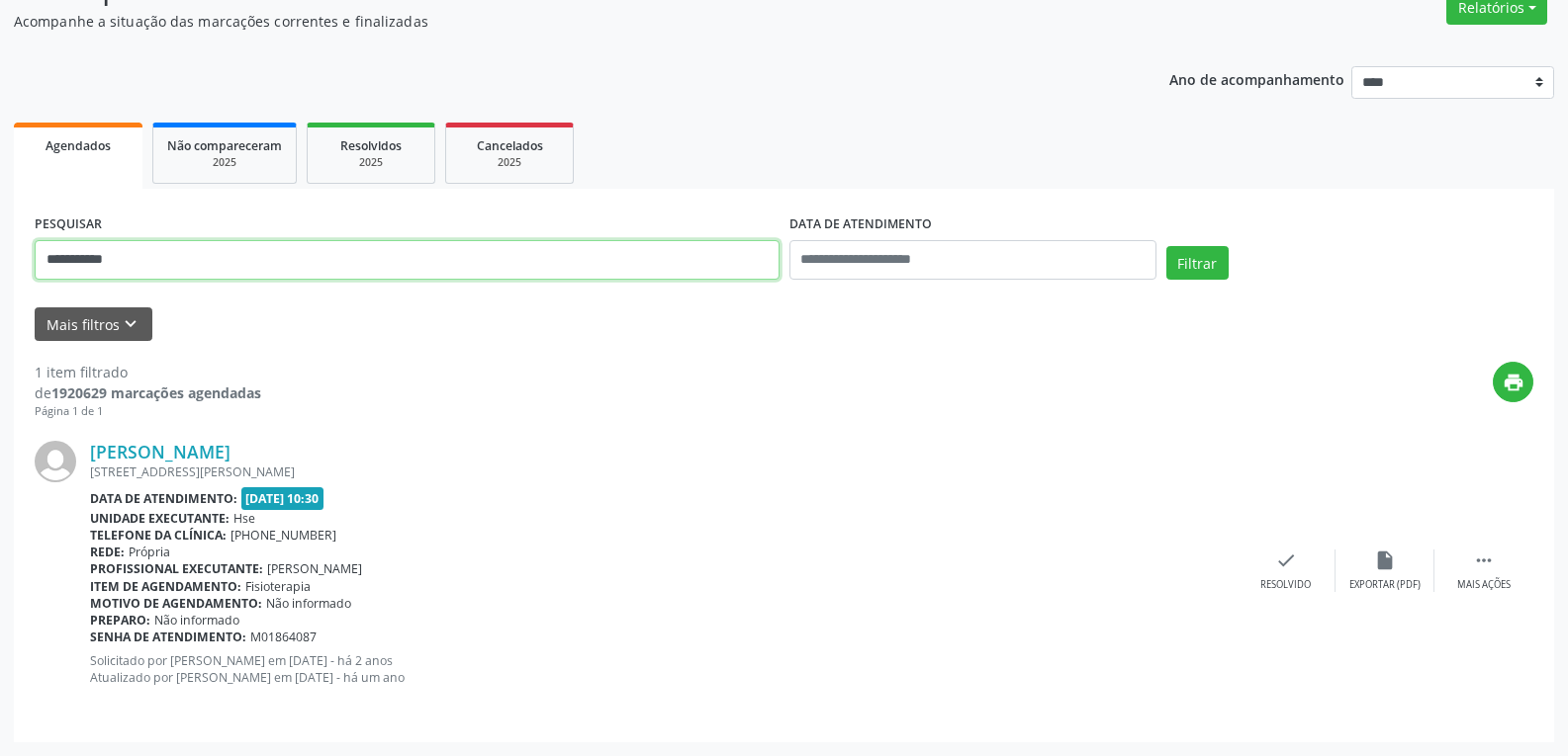
drag, startPoint x: 136, startPoint y: 241, endPoint x: 0, endPoint y: 236, distance: 136.1
click at [0, 236] on div "**********" at bounding box center [784, 346] width 1568 height 820
click at [1166, 246] on button "Filtrar" at bounding box center [1196, 263] width 62 height 34
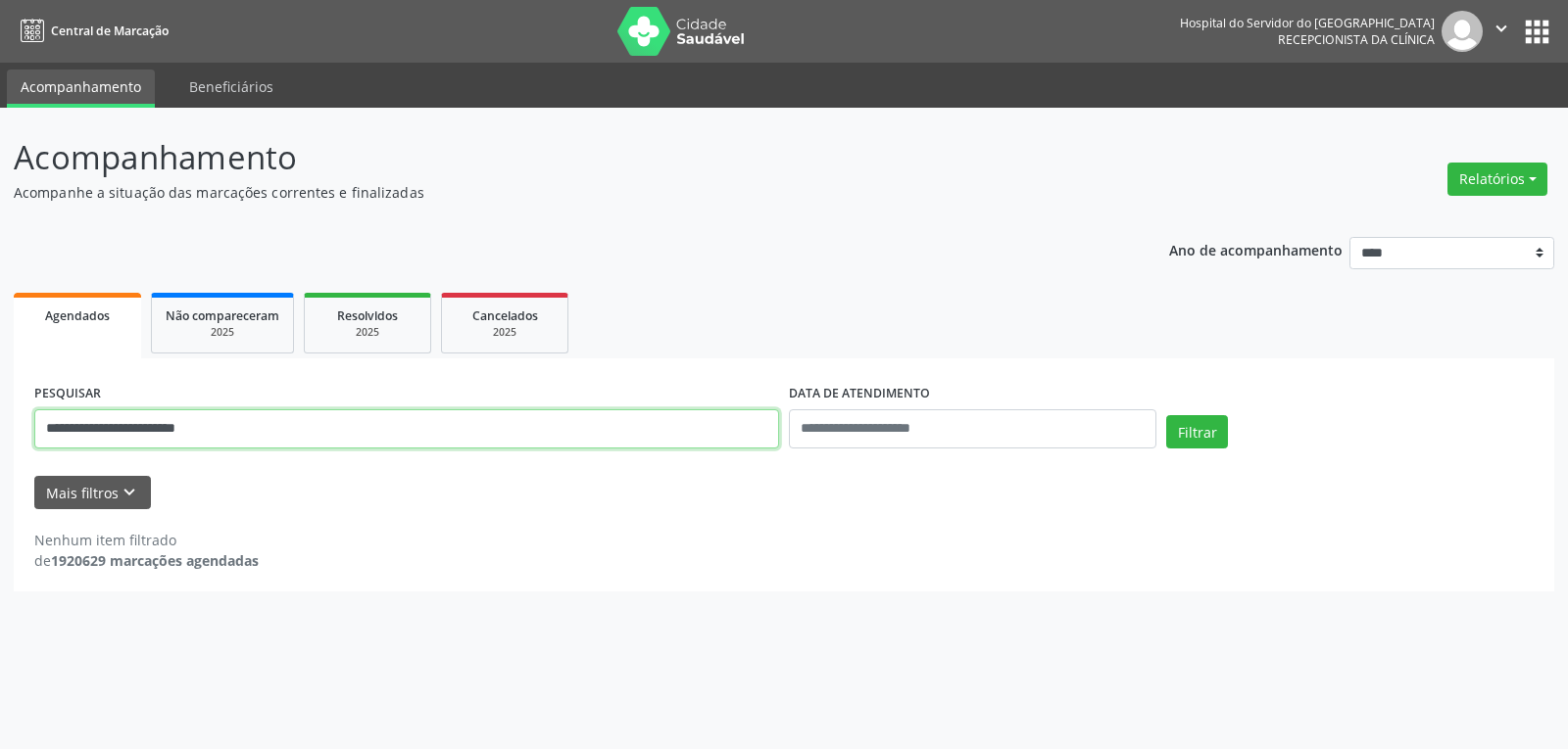
drag, startPoint x: 253, startPoint y: 429, endPoint x: 0, endPoint y: 423, distance: 253.1
click at [0, 423] on div "**********" at bounding box center [784, 429] width 1568 height 642
type input "**********"
click at [1165, 415] on button "Filtrar" at bounding box center [1196, 432] width 62 height 33
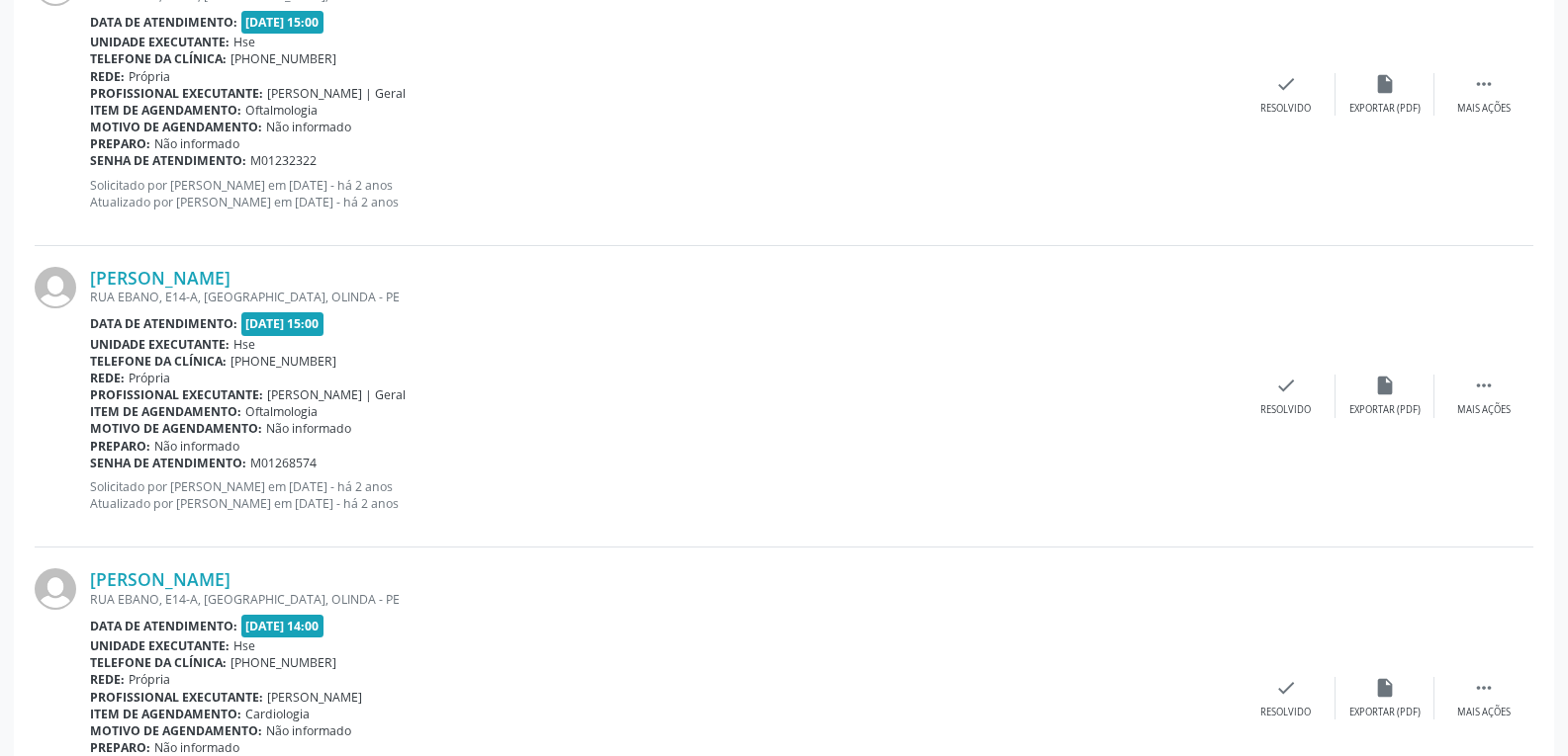
scroll to position [3494, 0]
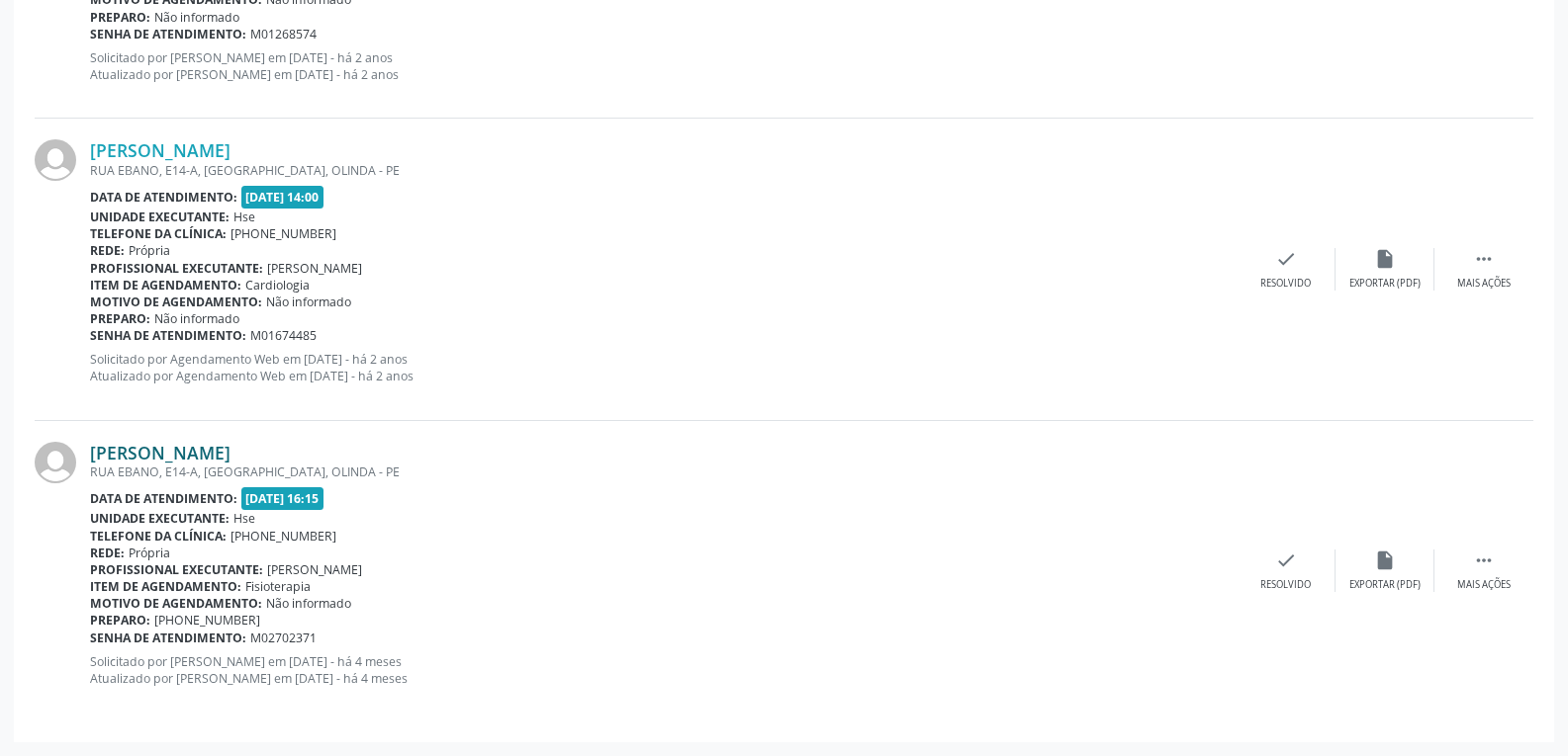
click at [209, 448] on link "[PERSON_NAME]" at bounding box center [161, 453] width 141 height 22
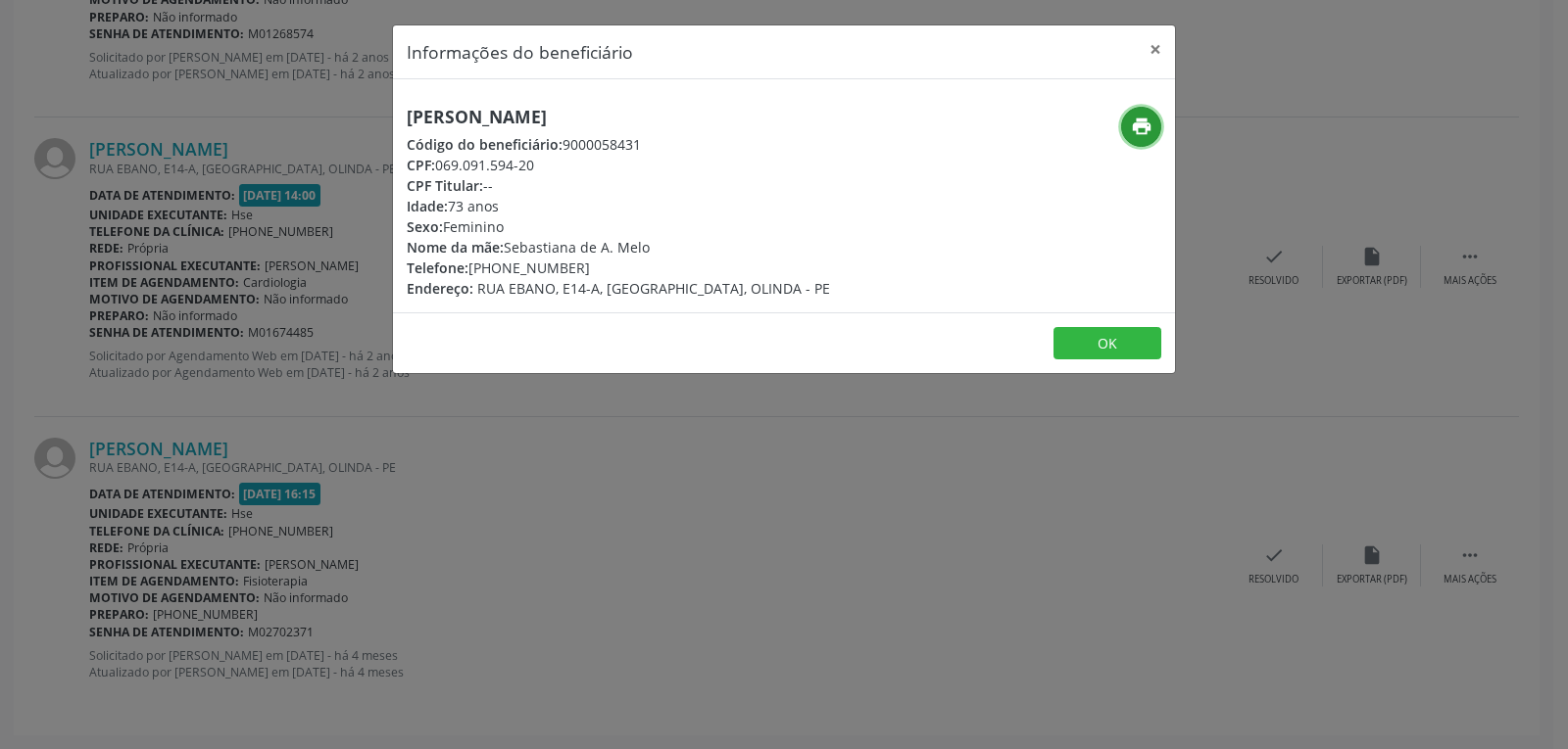
click at [1136, 117] on icon "print" at bounding box center [1142, 127] width 22 height 22
click at [1157, 44] on button "×" at bounding box center [1156, 49] width 39 height 48
